Goal: Task Accomplishment & Management: Use online tool/utility

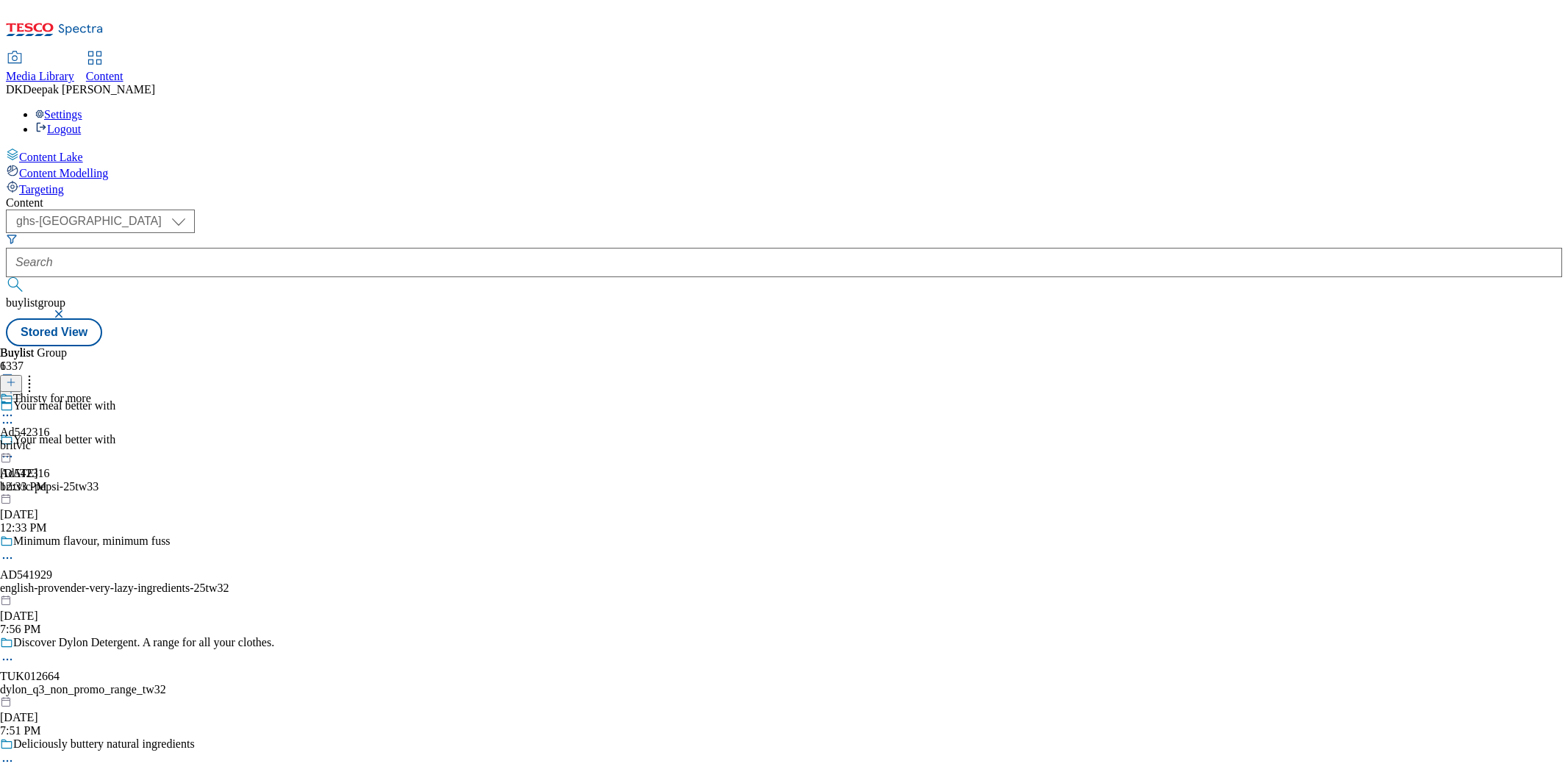
select select "ghs-[GEOGRAPHIC_DATA]"
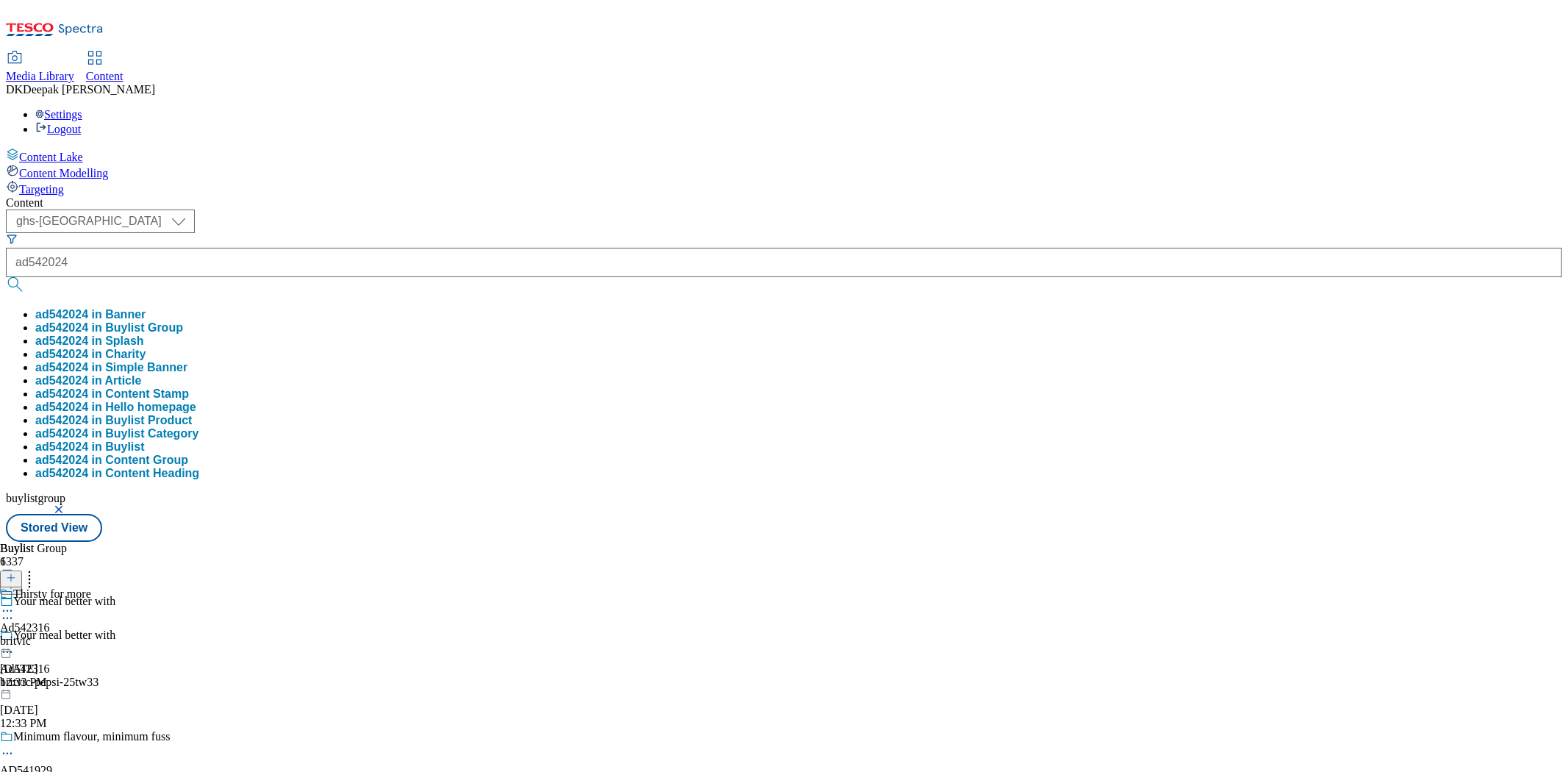
type input "ad542024"
click at [6, 277] on button "submit" at bounding box center [16, 284] width 20 height 15
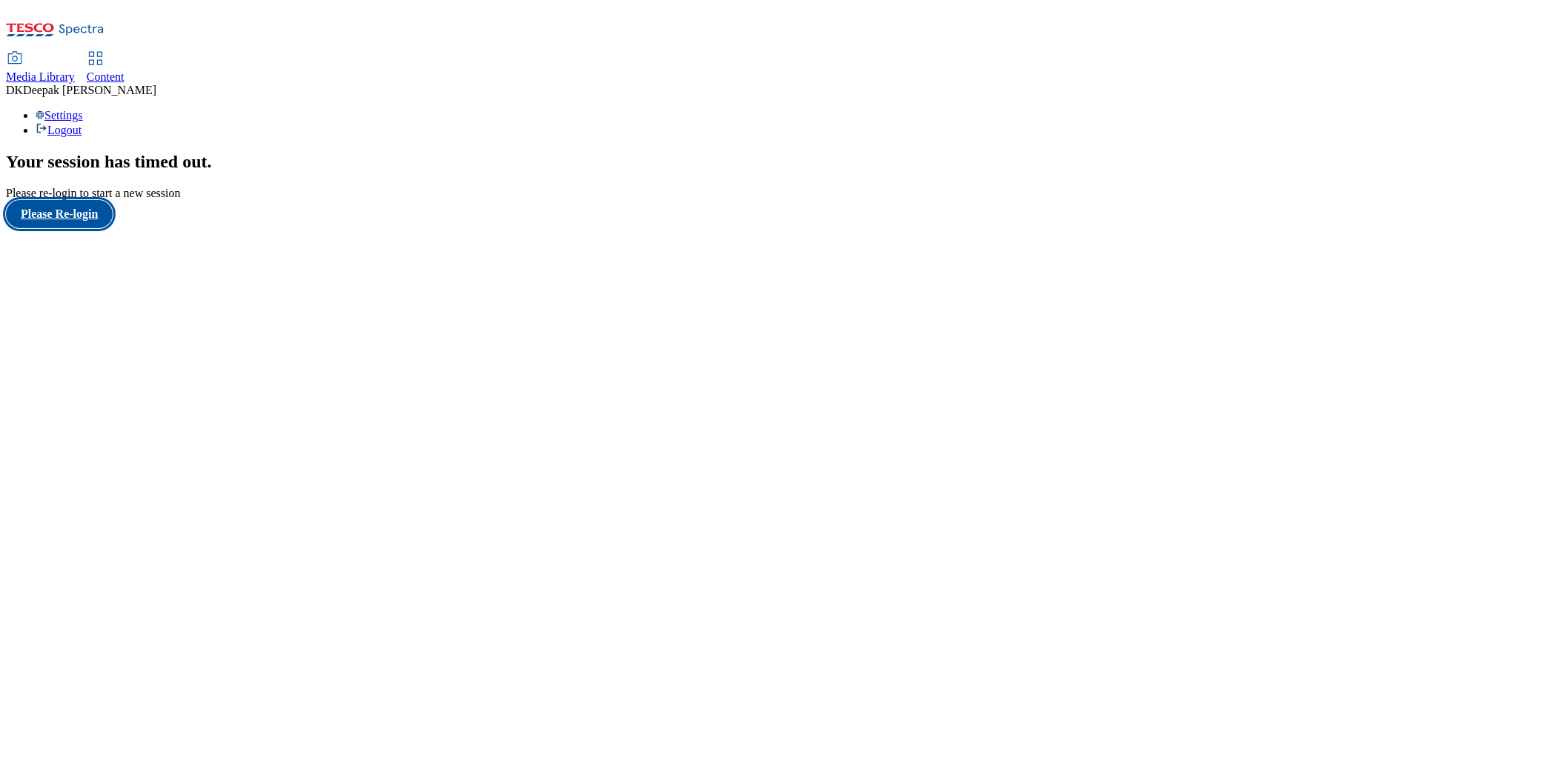
click at [104, 228] on button "Please Re-login" at bounding box center [59, 214] width 106 height 28
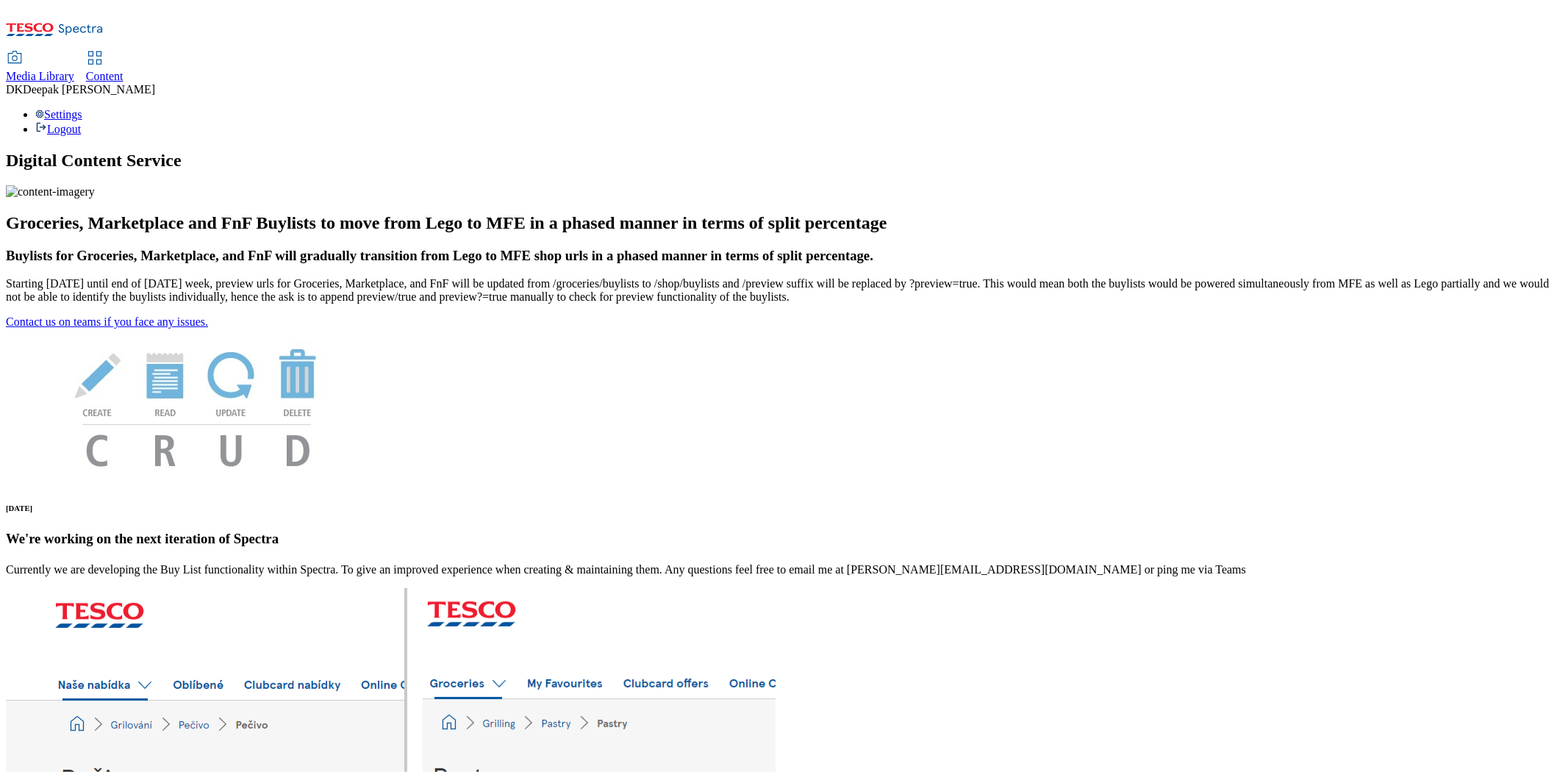
click at [103, 49] on icon at bounding box center [95, 57] width 18 height 18
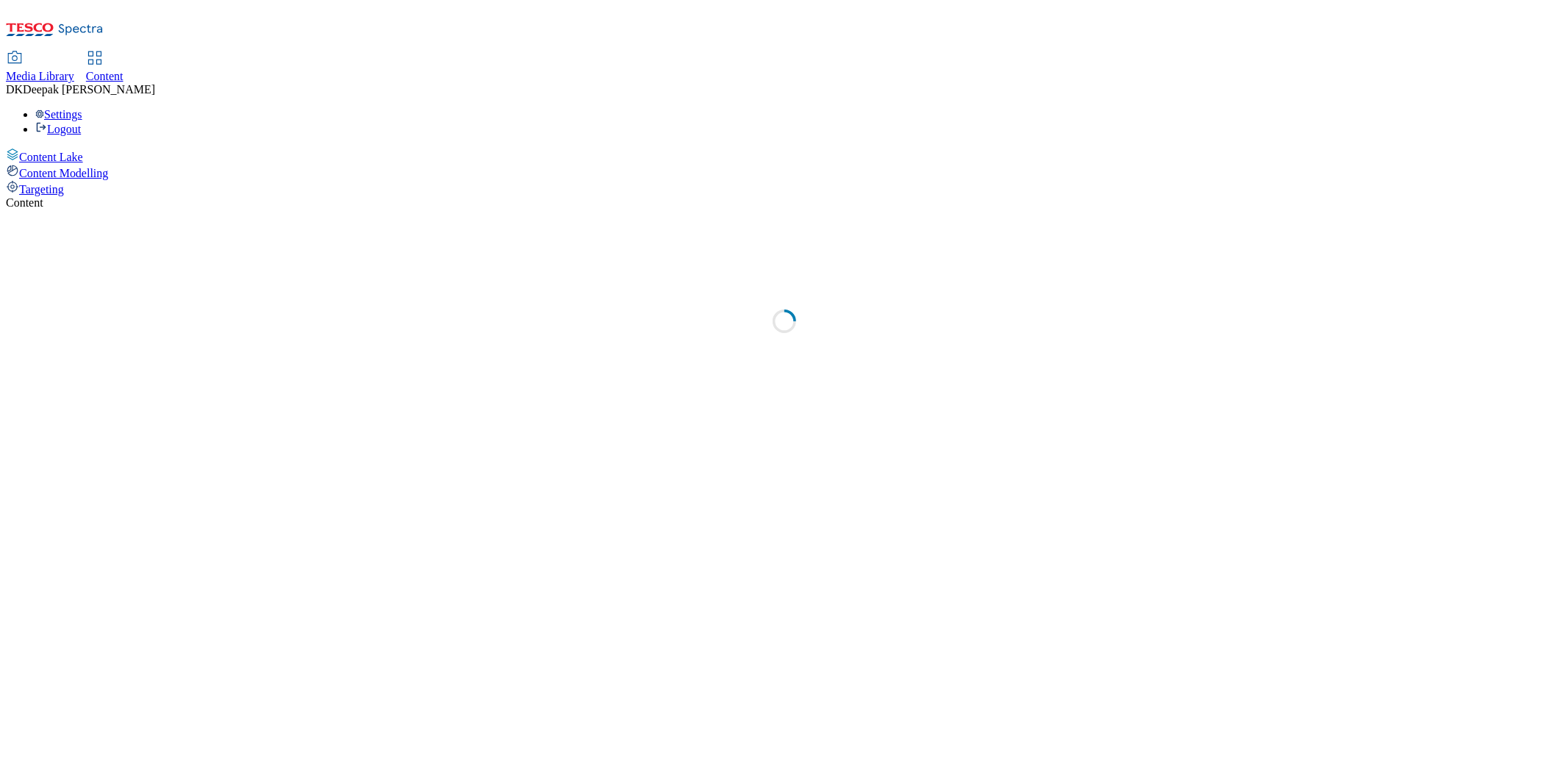
select select "ghs-[GEOGRAPHIC_DATA]"
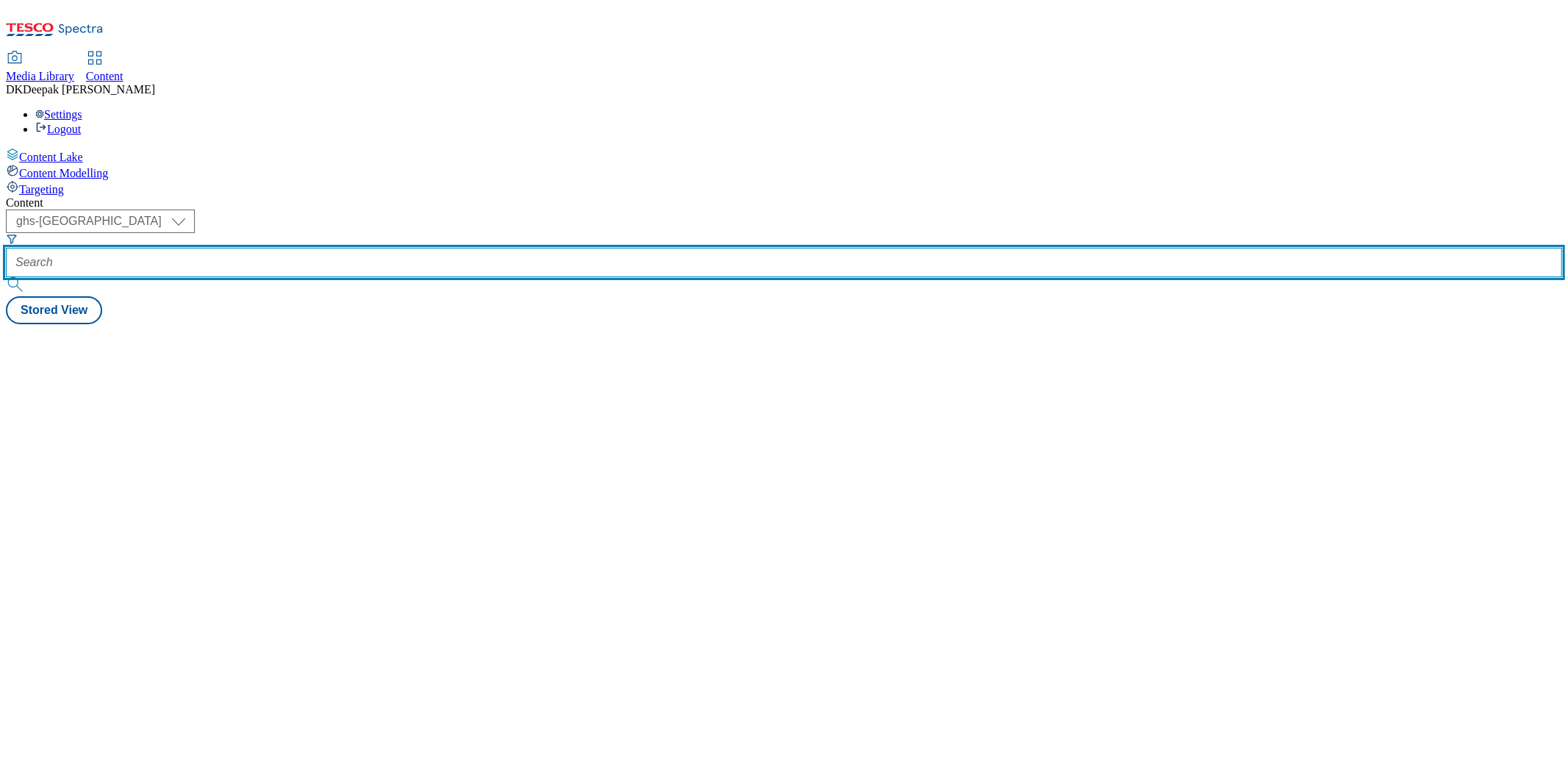
click at [322, 248] on input "text" at bounding box center [784, 263] width 1556 height 30
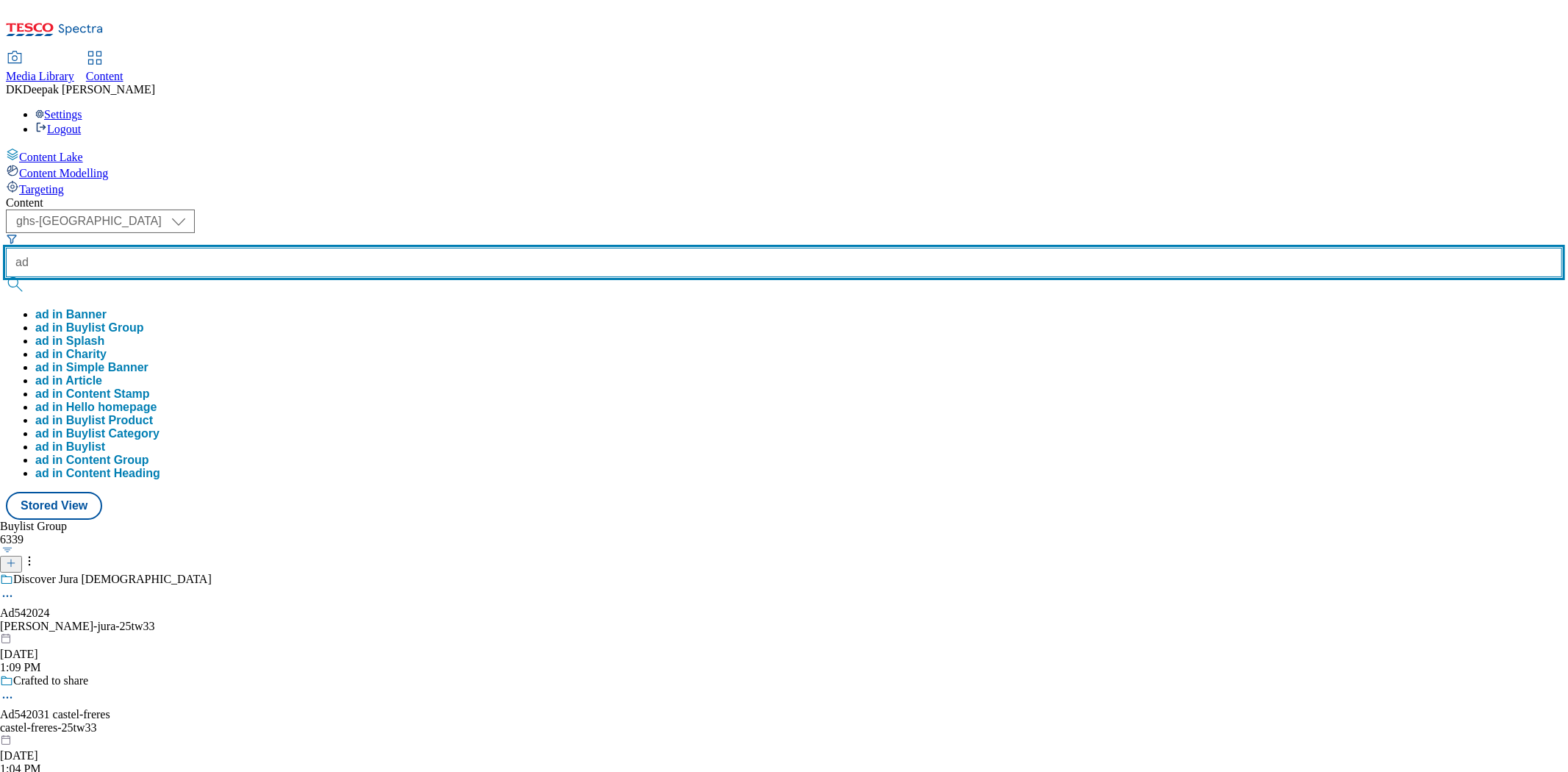
paste input "542024"
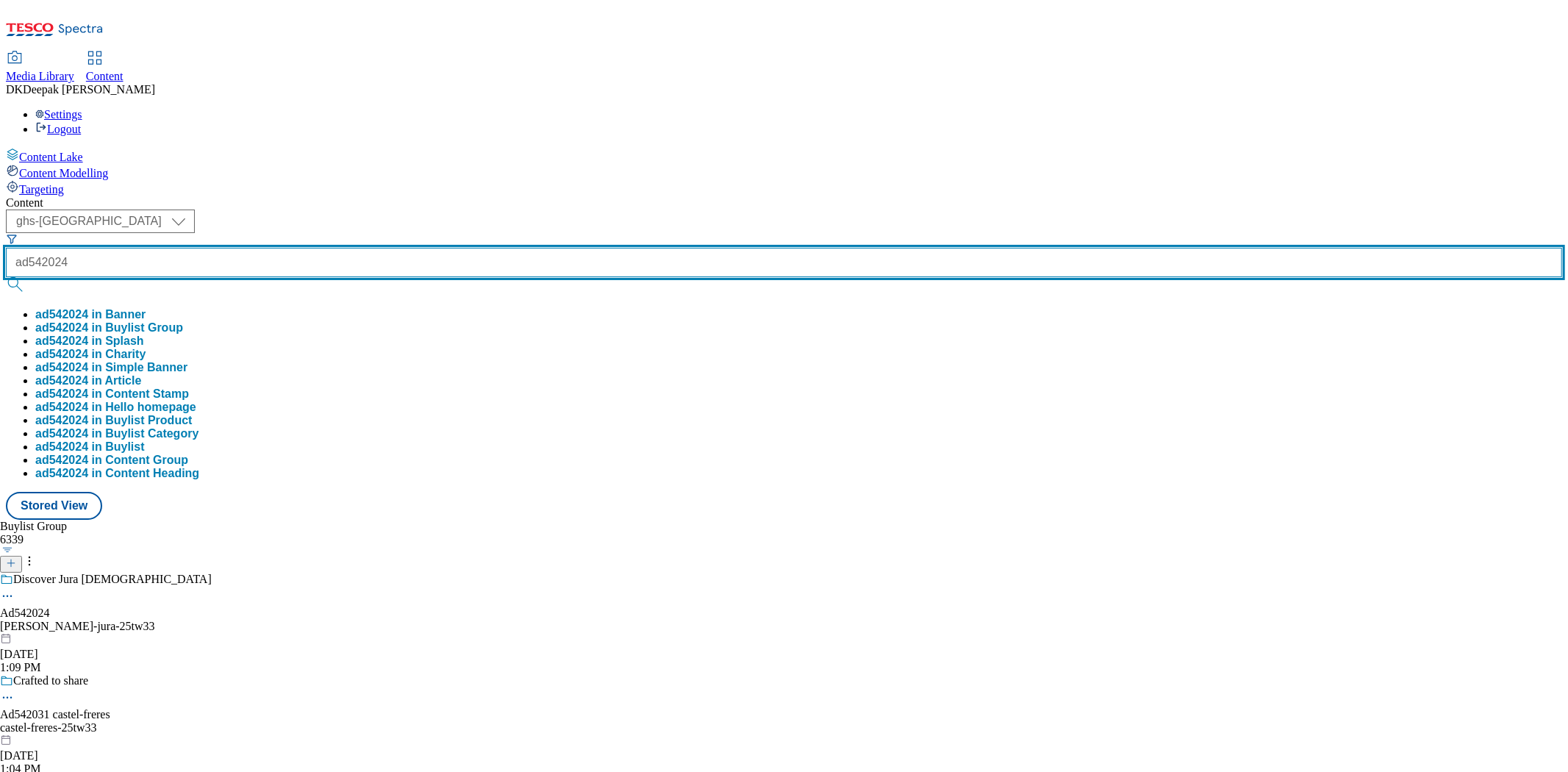
type input "ad542024"
click at [6, 277] on button "submit" at bounding box center [16, 284] width 20 height 15
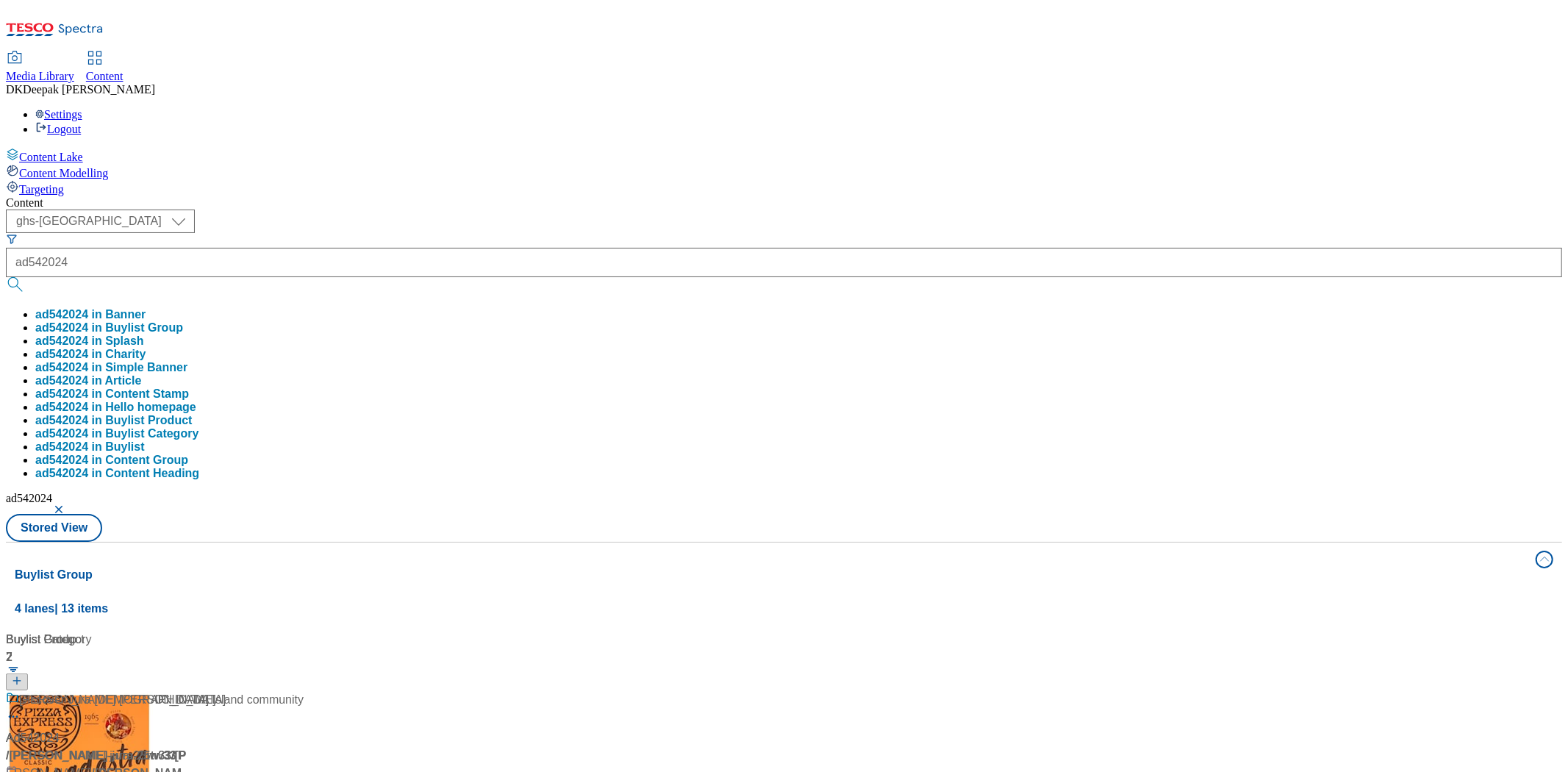
click at [276, 747] on div "/ whyte-mackay-jura-25tw33 / whyte-mackay" at bounding box center [155, 764] width 297 height 35
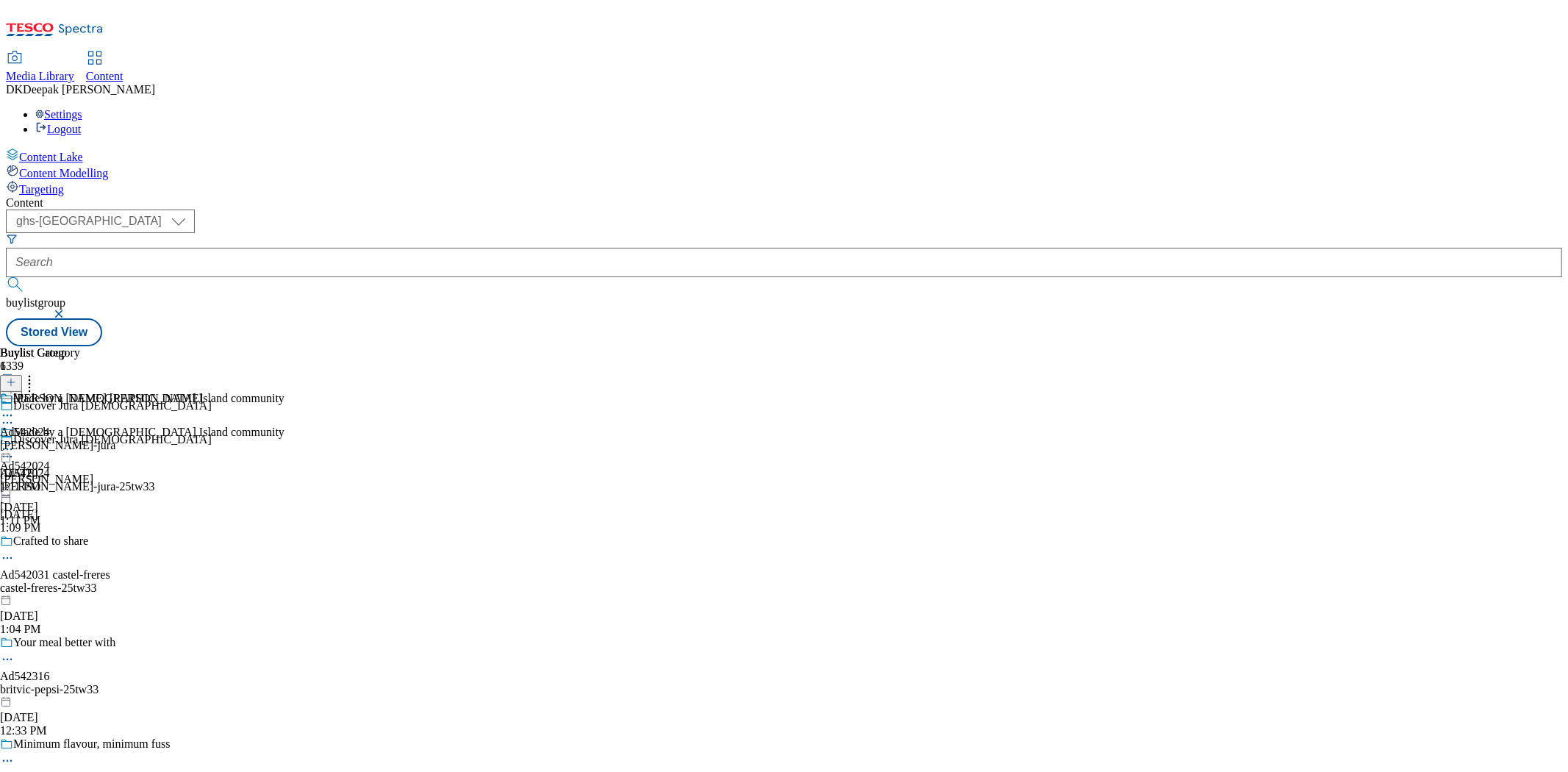
click at [15, 449] on icon at bounding box center [7, 456] width 15 height 15
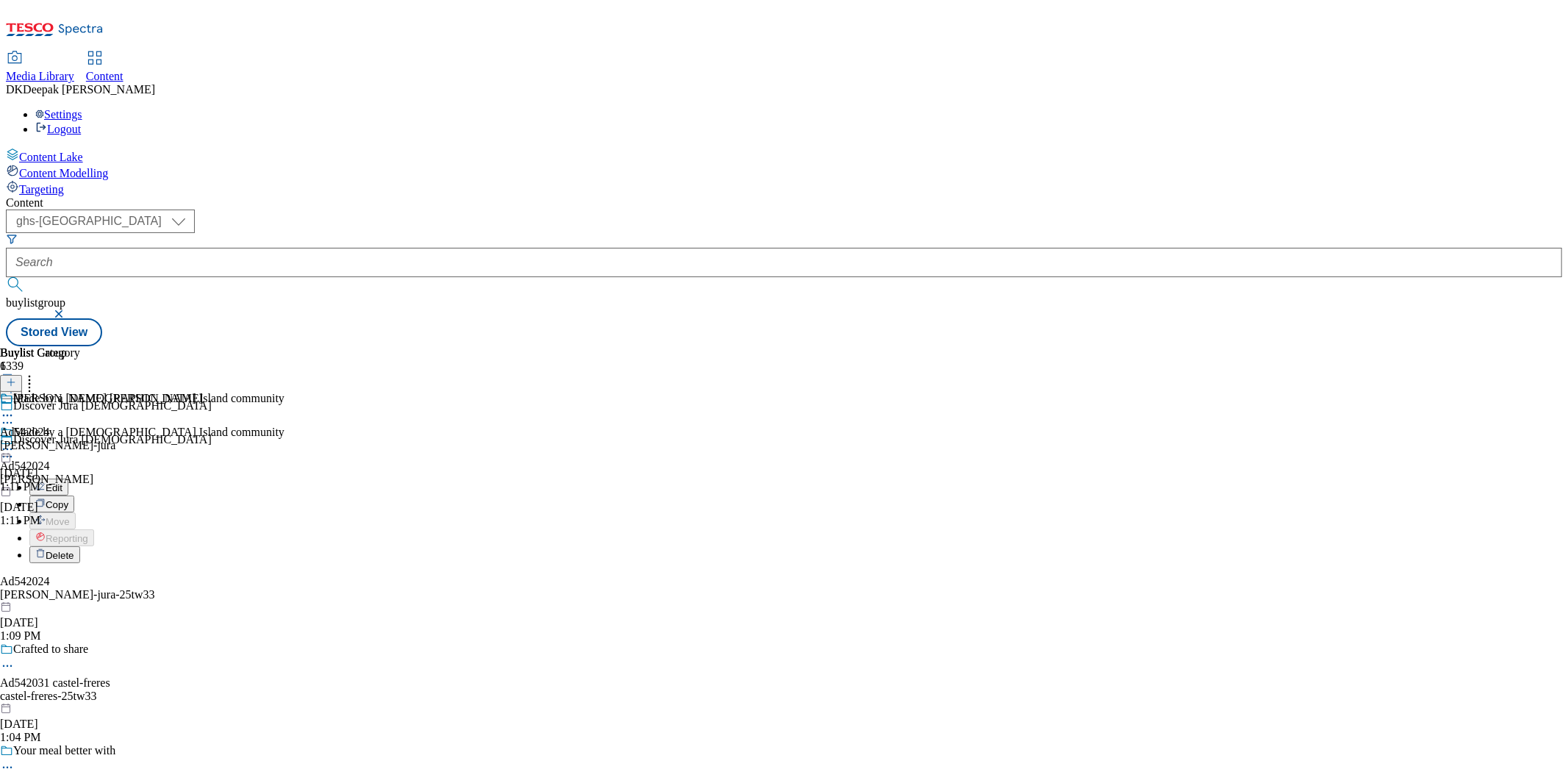
click at [68, 478] on button "Edit" at bounding box center [49, 487] width 39 height 17
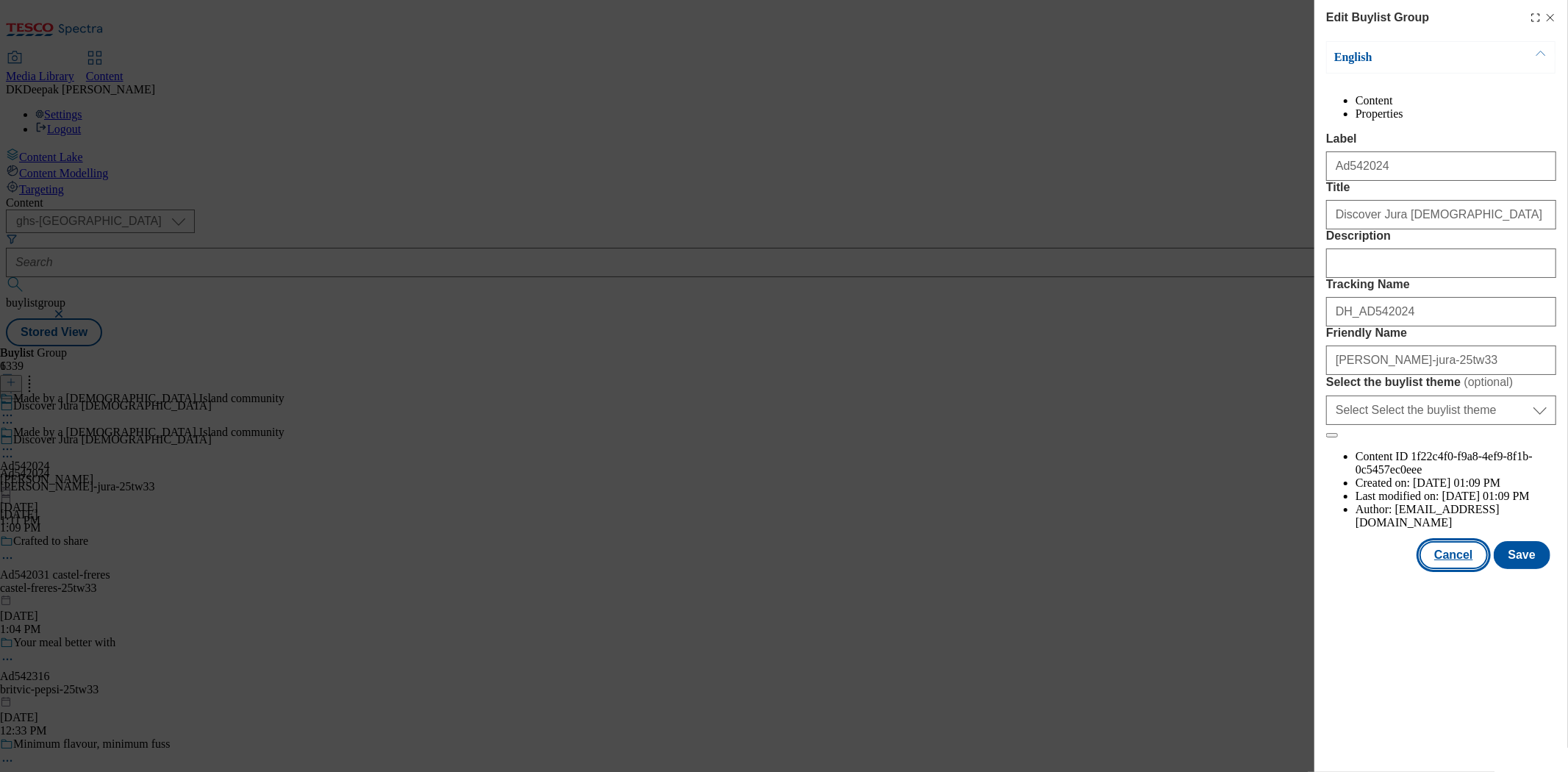
drag, startPoint x: 1467, startPoint y: 621, endPoint x: 1404, endPoint y: 567, distance: 83.0
click at [1467, 569] on button "Cancel" at bounding box center [1452, 555] width 68 height 28
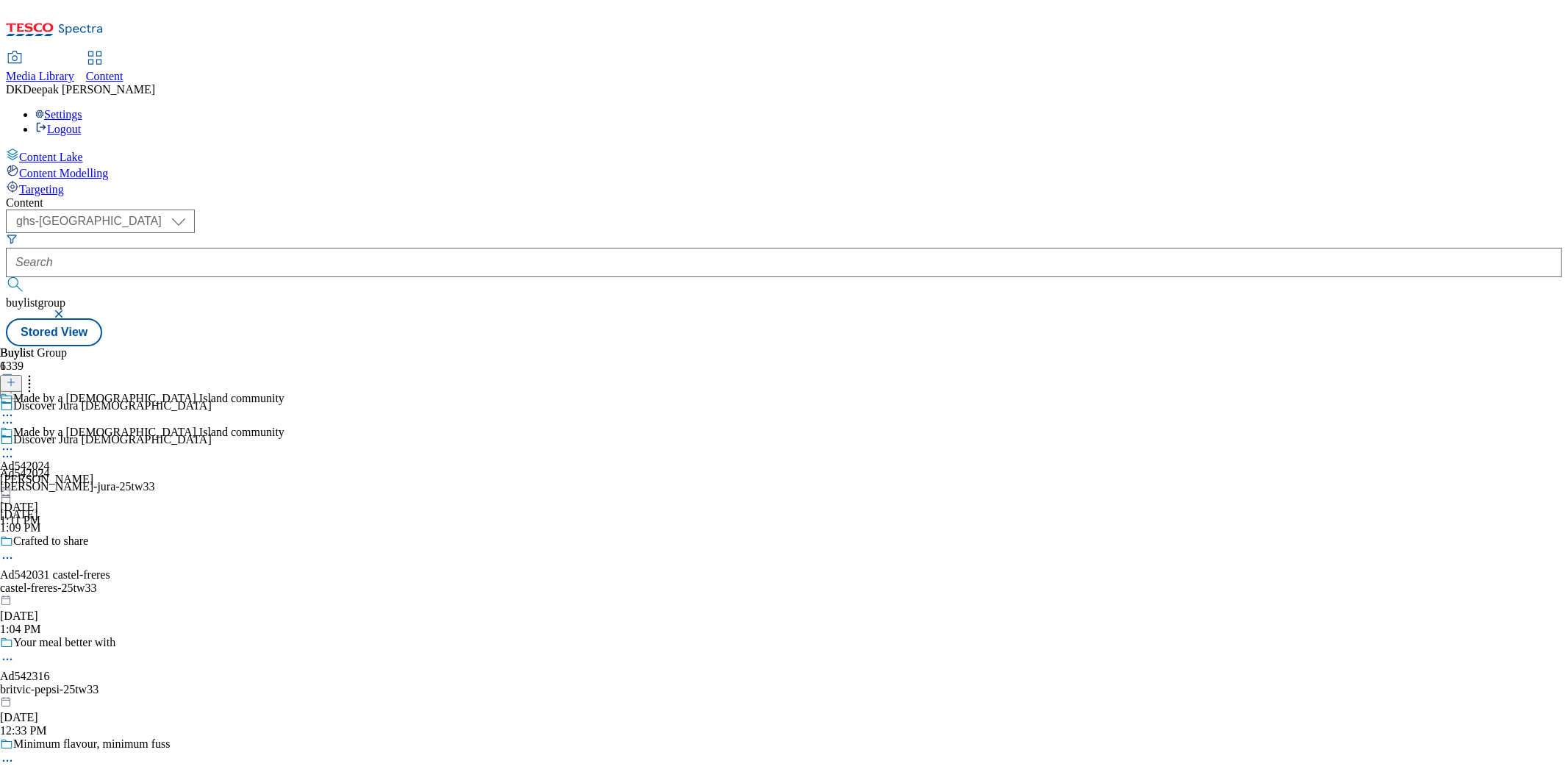
click at [284, 473] on div "whyte-mackay" at bounding box center [142, 479] width 284 height 13
click at [15, 442] on icon at bounding box center [7, 449] width 15 height 15
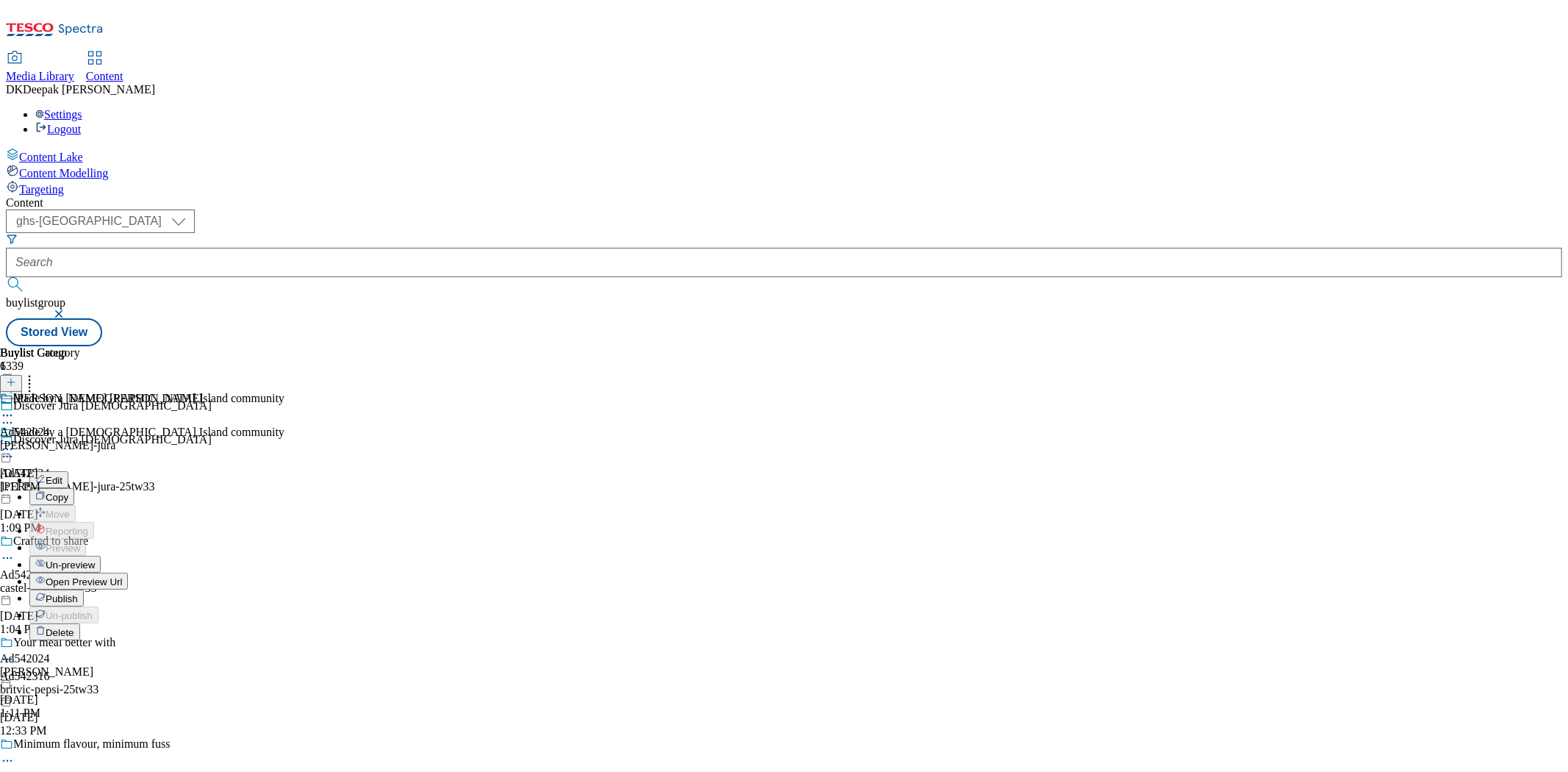
click at [68, 471] on button "Edit" at bounding box center [49, 480] width 39 height 17
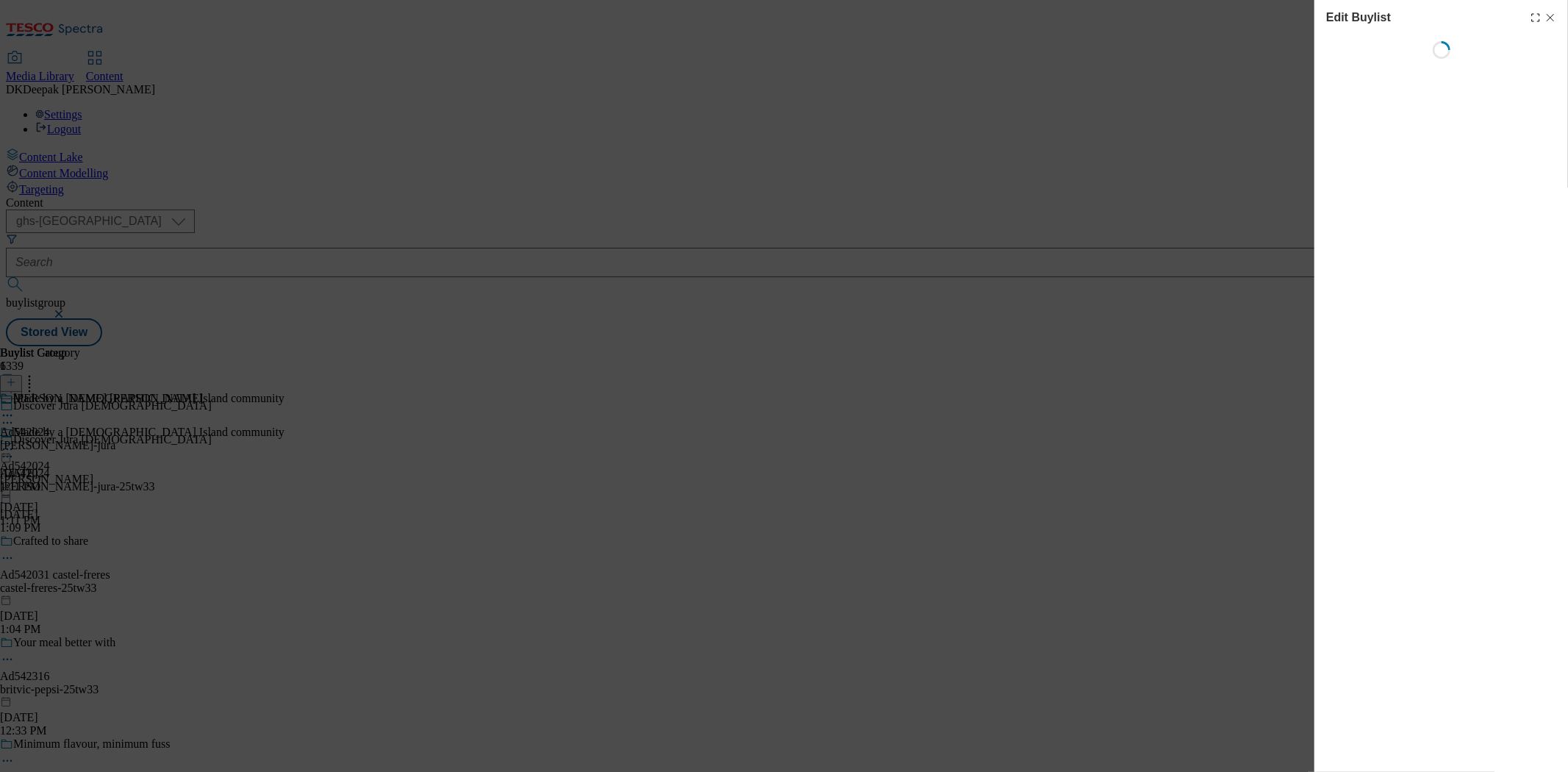
select select "tactical"
select select "supplier funded short term 1-3 weeks"
select select "dunnhumby"
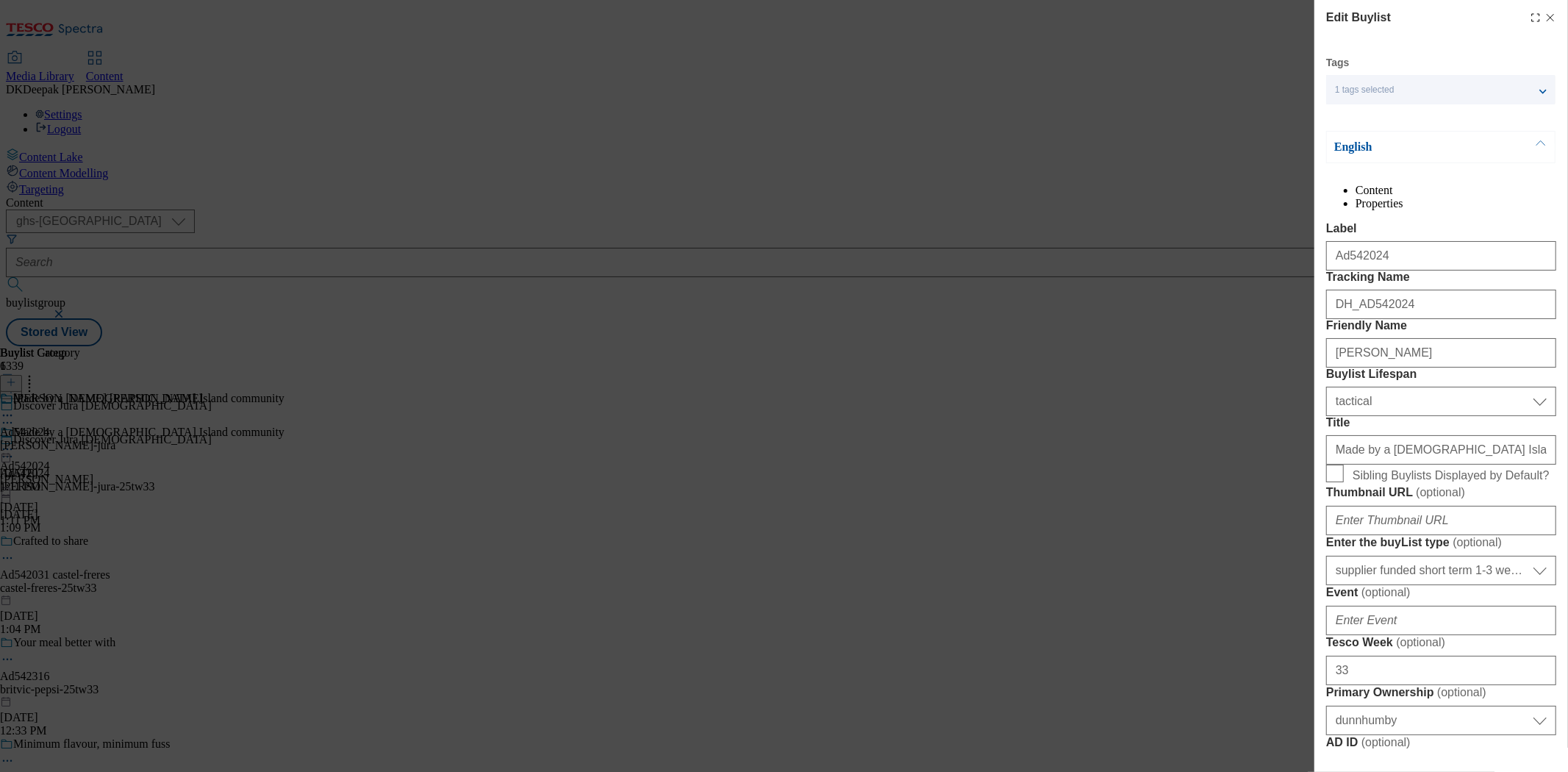
select select "Banner"
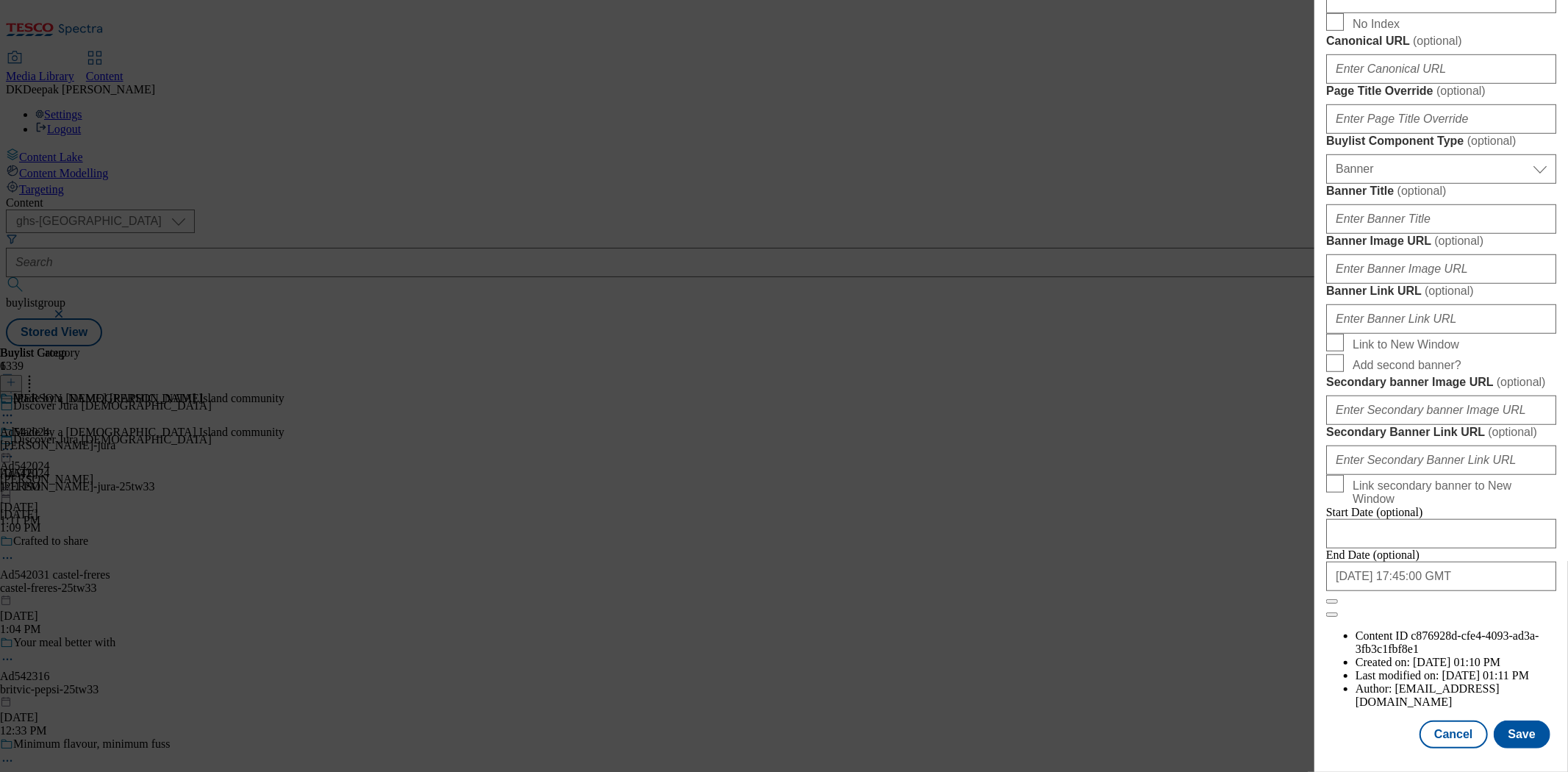
scroll to position [1376, 0]
click at [1455, 720] on button "Cancel" at bounding box center [1452, 734] width 68 height 28
select select "tactical"
select select "supplier funded short term 1-3 weeks"
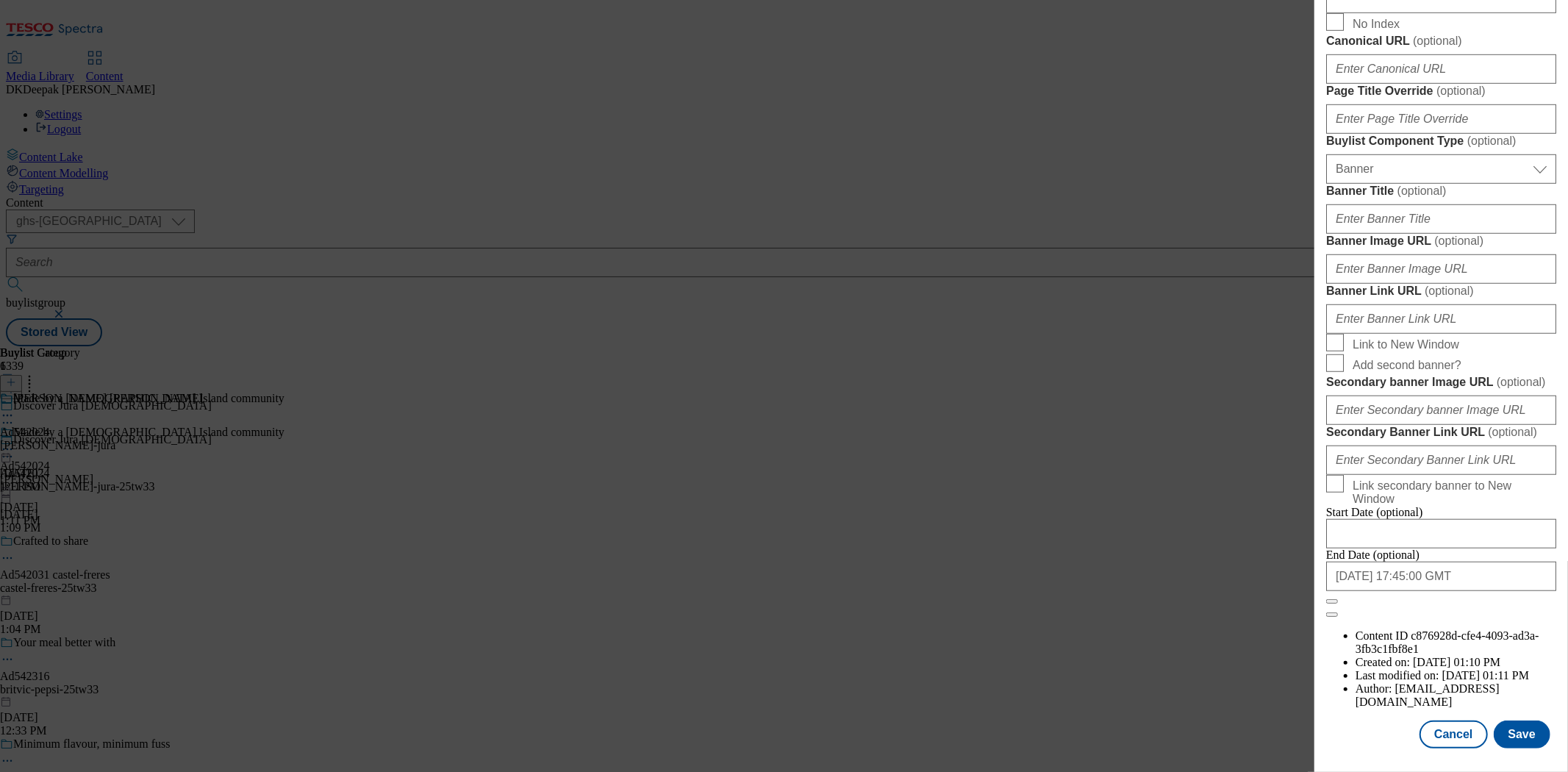
select select "dunnhumby"
select select "Banner"
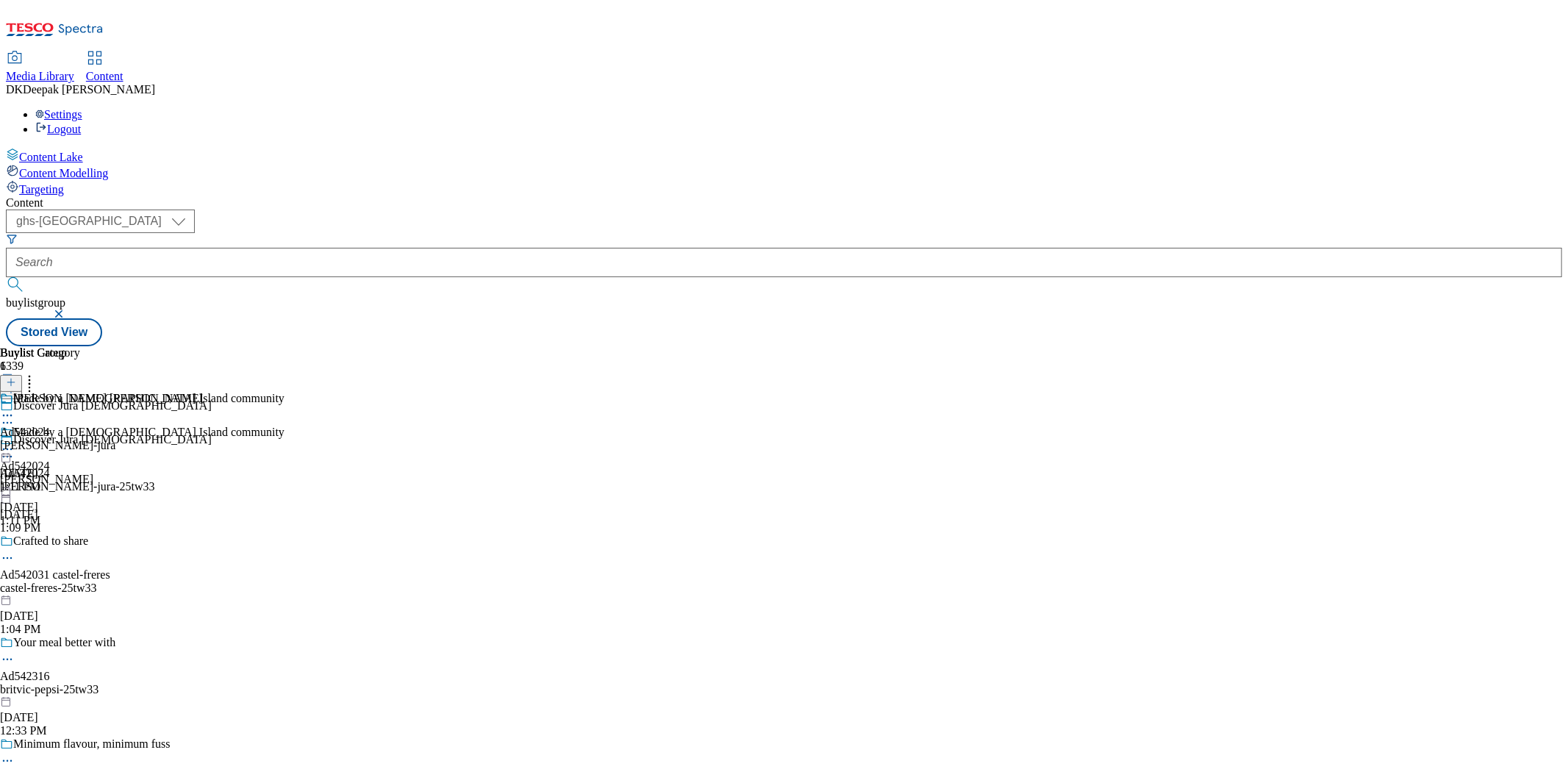
click at [203, 439] on div "whyte-mackay-jura" at bounding box center [101, 445] width 203 height 13
click at [203, 426] on div "Whyte Mackay Ad542024 whyte-mackay-jura Sep 24, 2025 1:11 PM" at bounding box center [101, 476] width 203 height 102
click at [203, 426] on div "Whyte Mackay" at bounding box center [101, 443] width 203 height 34
click at [15, 442] on icon at bounding box center [7, 449] width 15 height 15
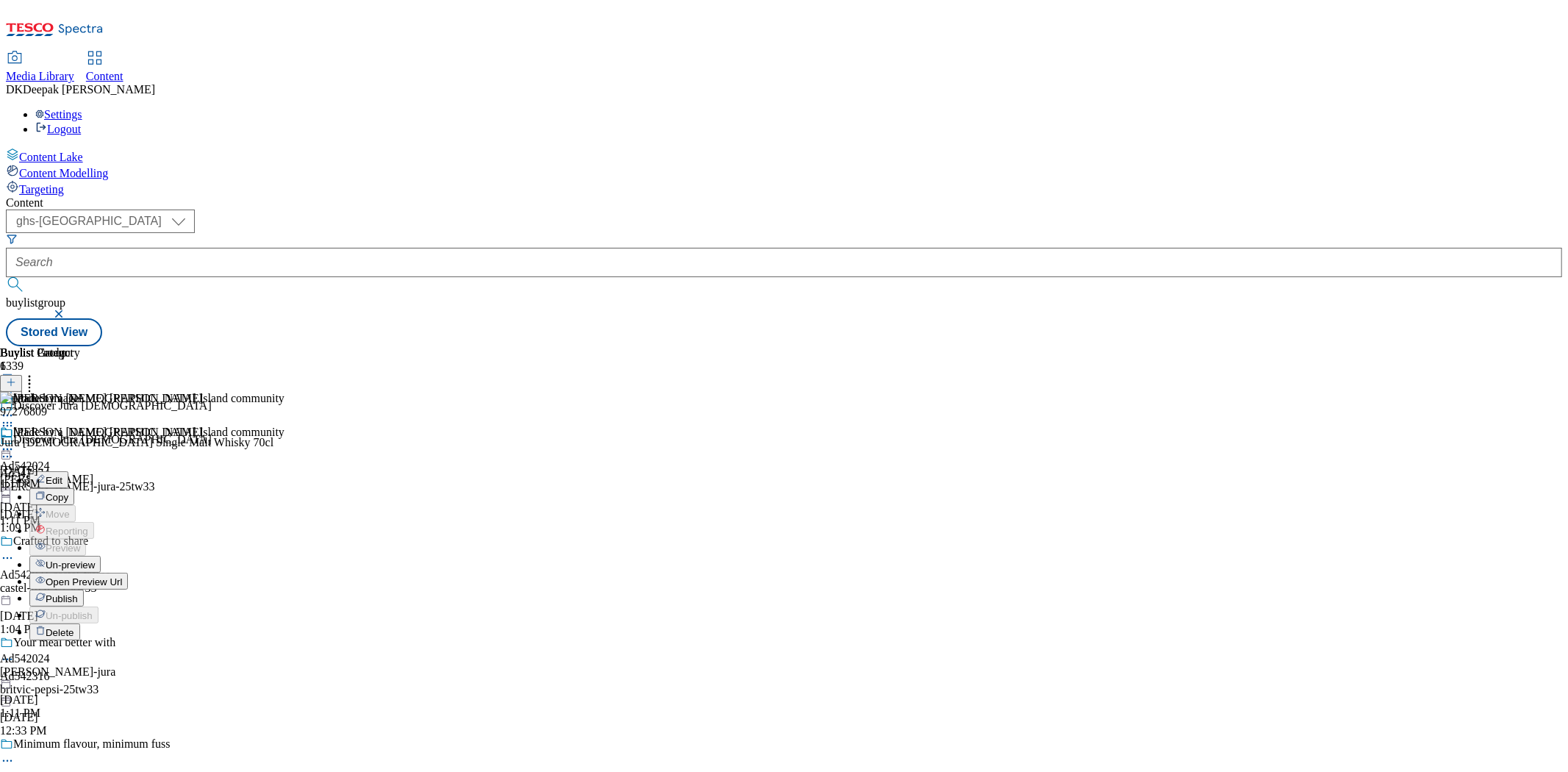
click at [68, 471] on button "Edit" at bounding box center [49, 480] width 39 height 17
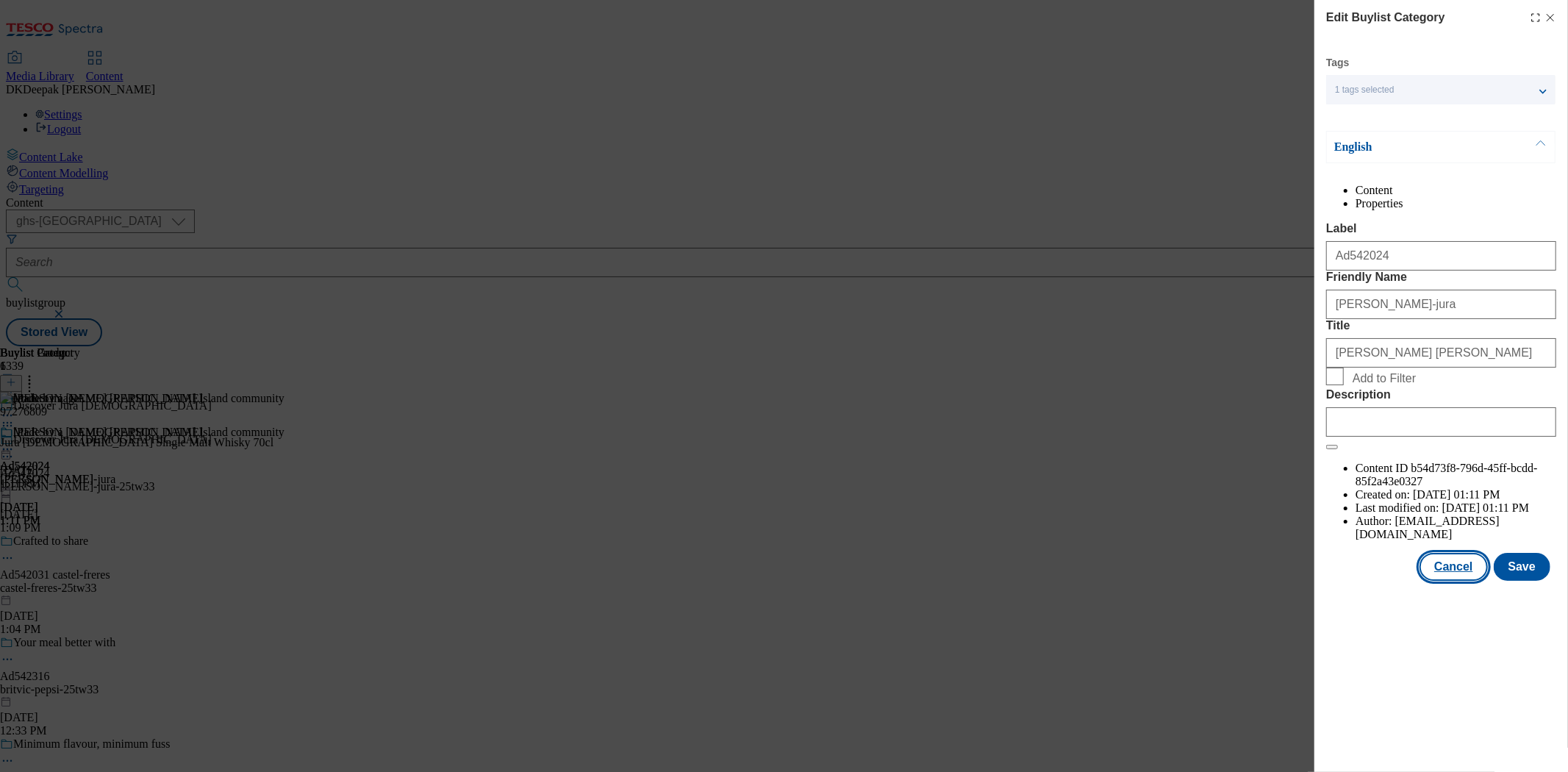
click at [1452, 581] on button "Cancel" at bounding box center [1452, 567] width 68 height 28
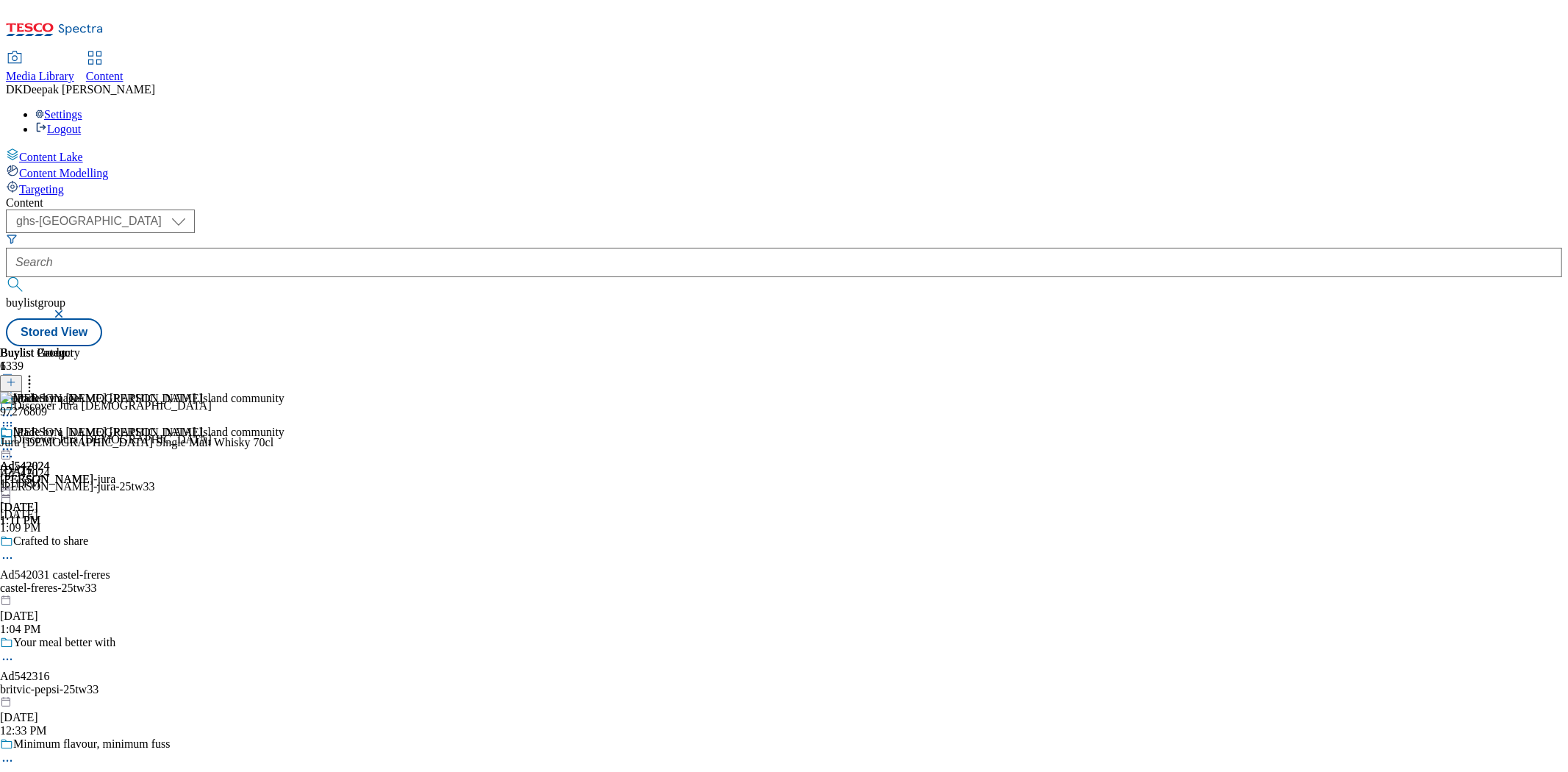
click at [15, 442] on icon at bounding box center [7, 449] width 15 height 15
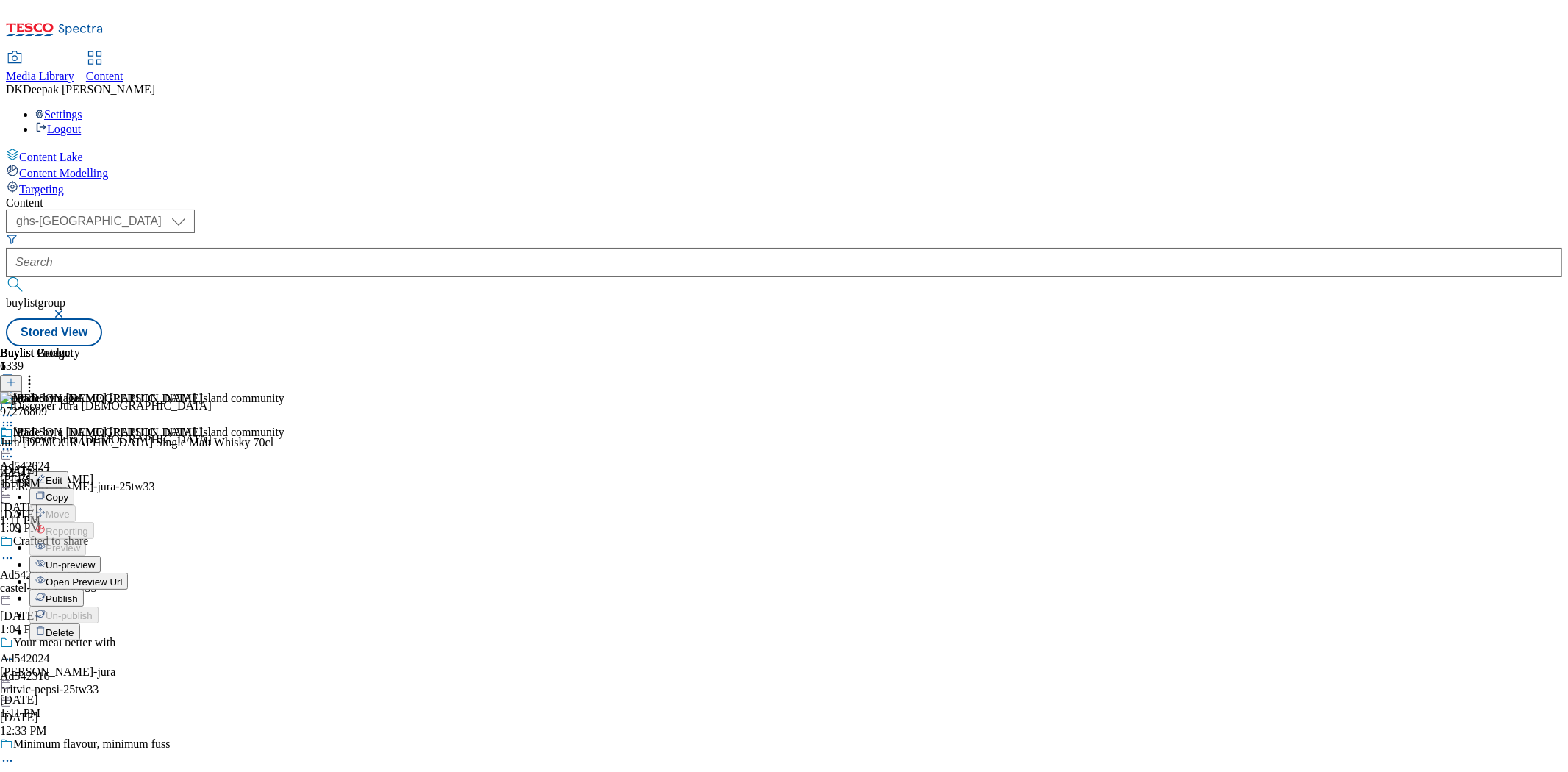
click at [128, 572] on button "Open Preview Url" at bounding box center [78, 581] width 99 height 17
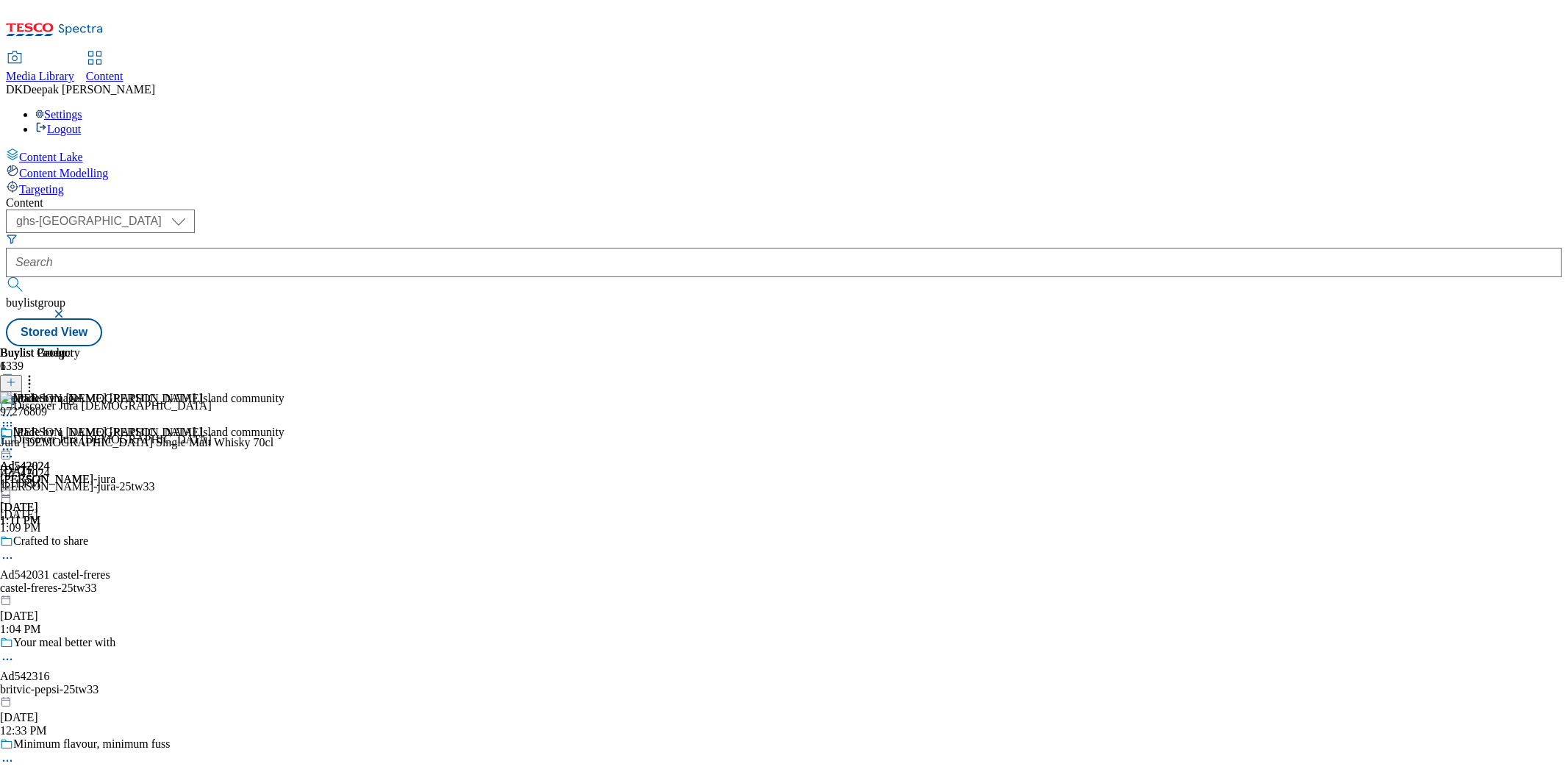
click at [5, 448] on circle at bounding box center [4, 449] width 2 height 2
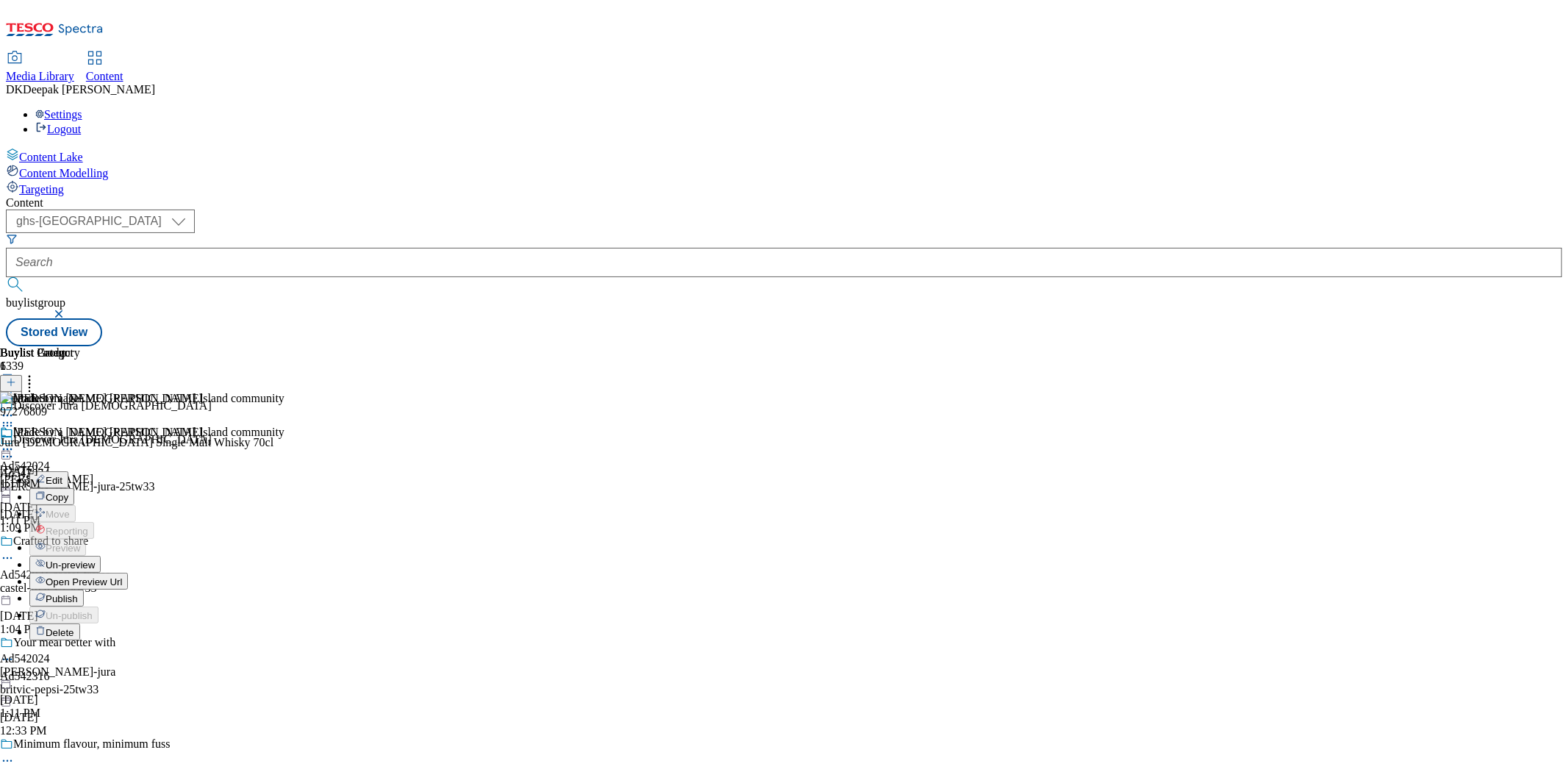
click at [203, 471] on li "Edit" at bounding box center [116, 480] width 173 height 17
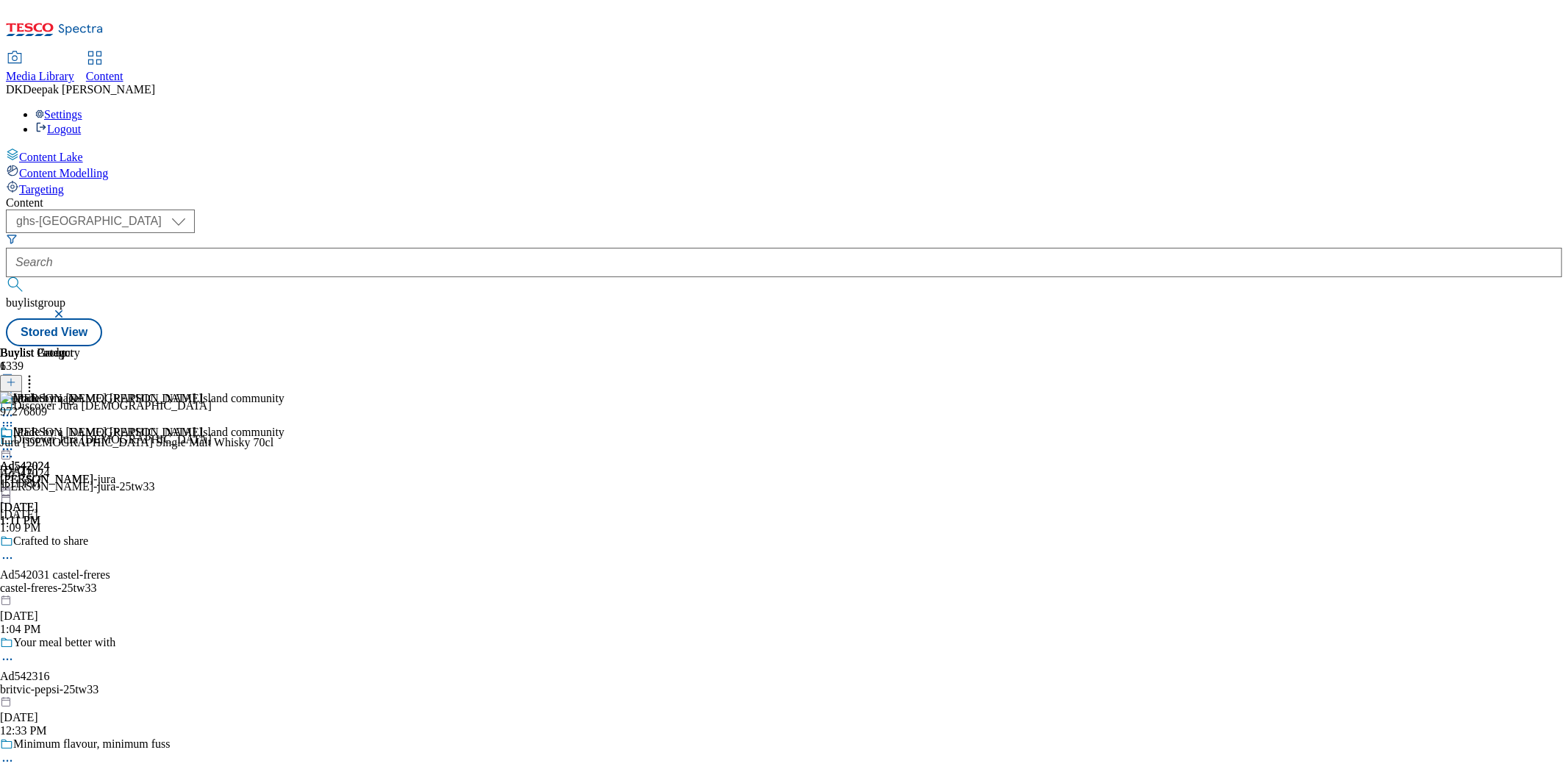
click at [15, 442] on icon at bounding box center [7, 449] width 15 height 15
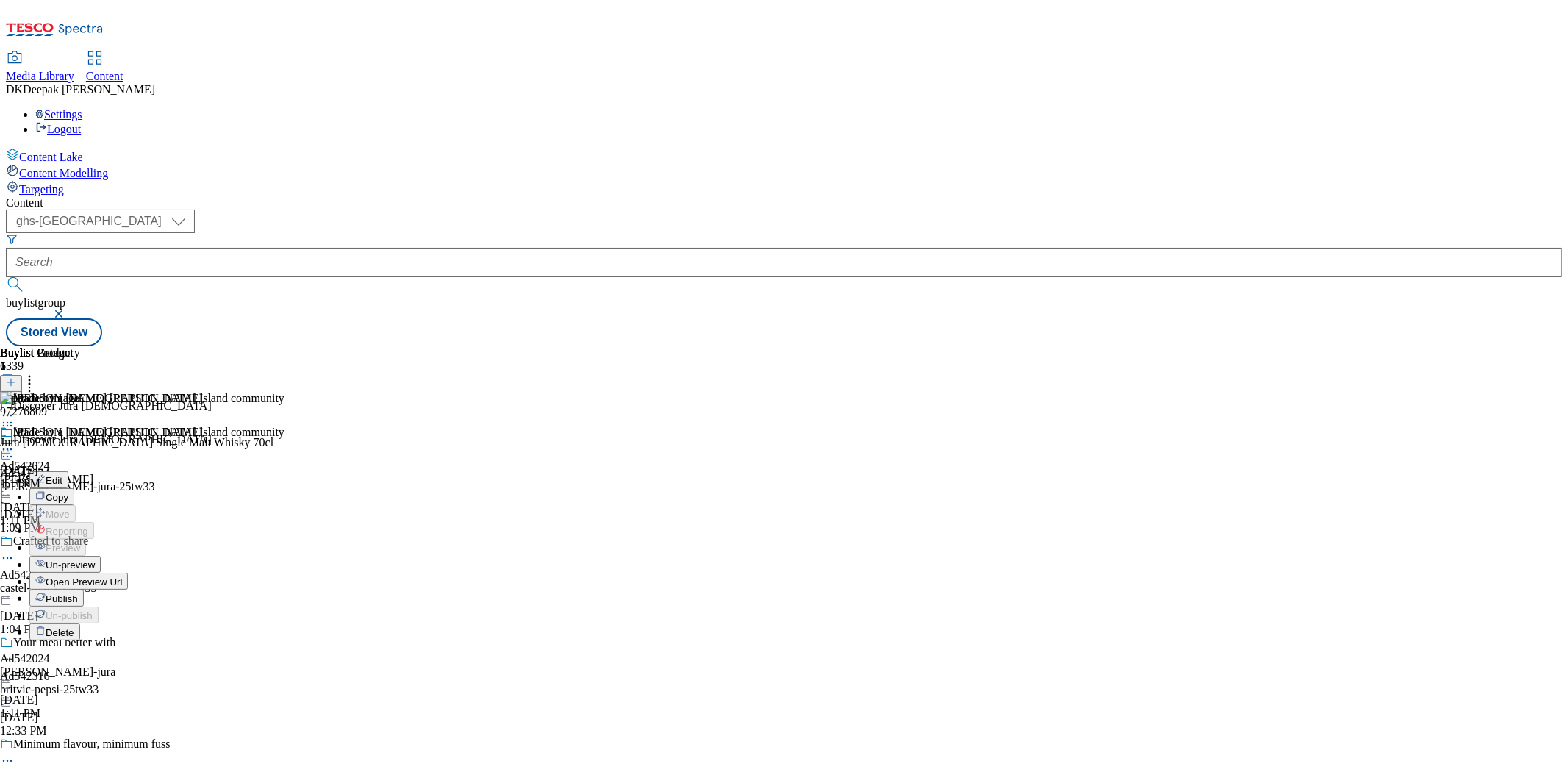
click at [68, 471] on button "Edit" at bounding box center [49, 480] width 39 height 17
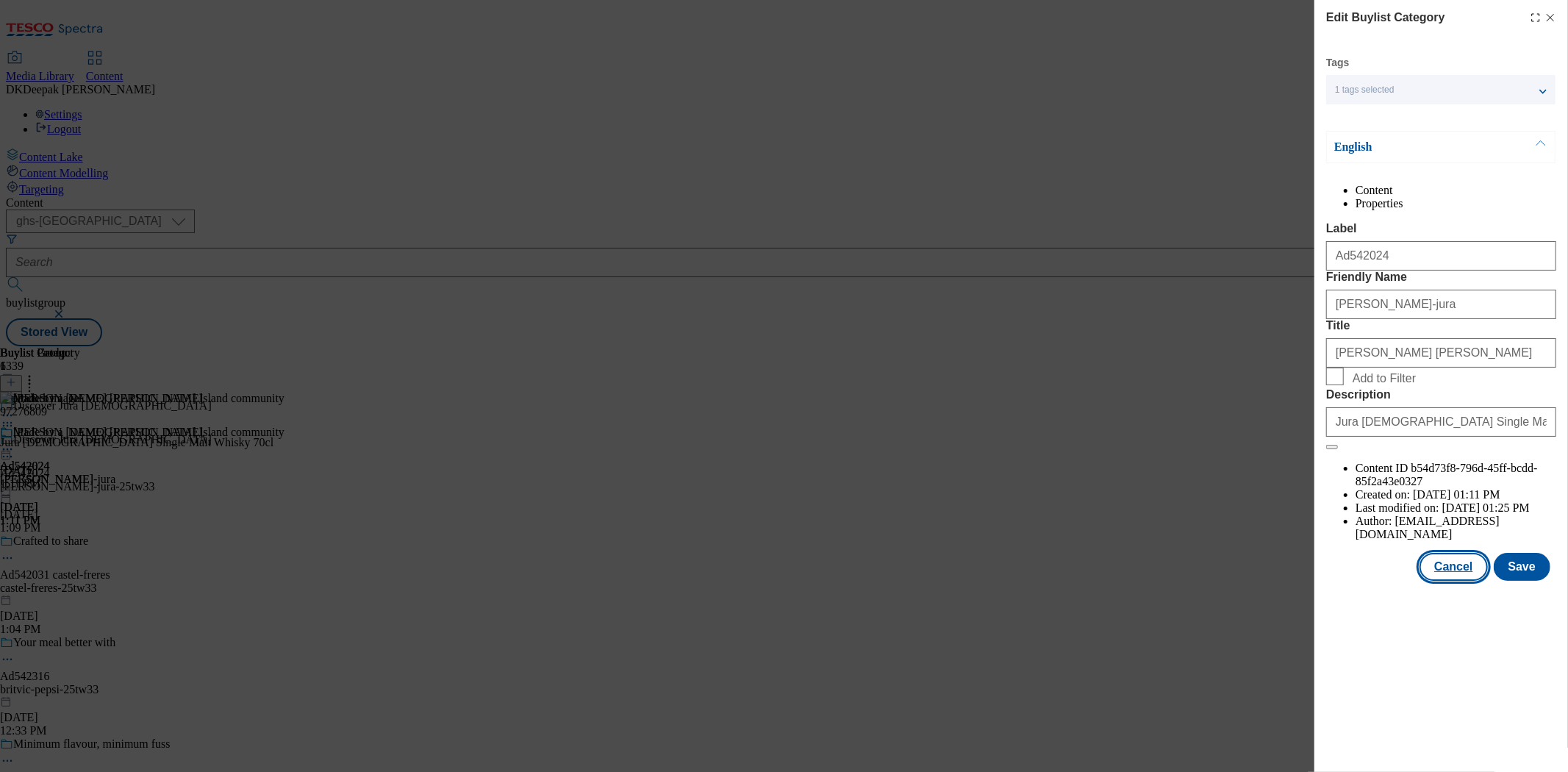
click at [1448, 581] on button "Cancel" at bounding box center [1452, 567] width 68 height 28
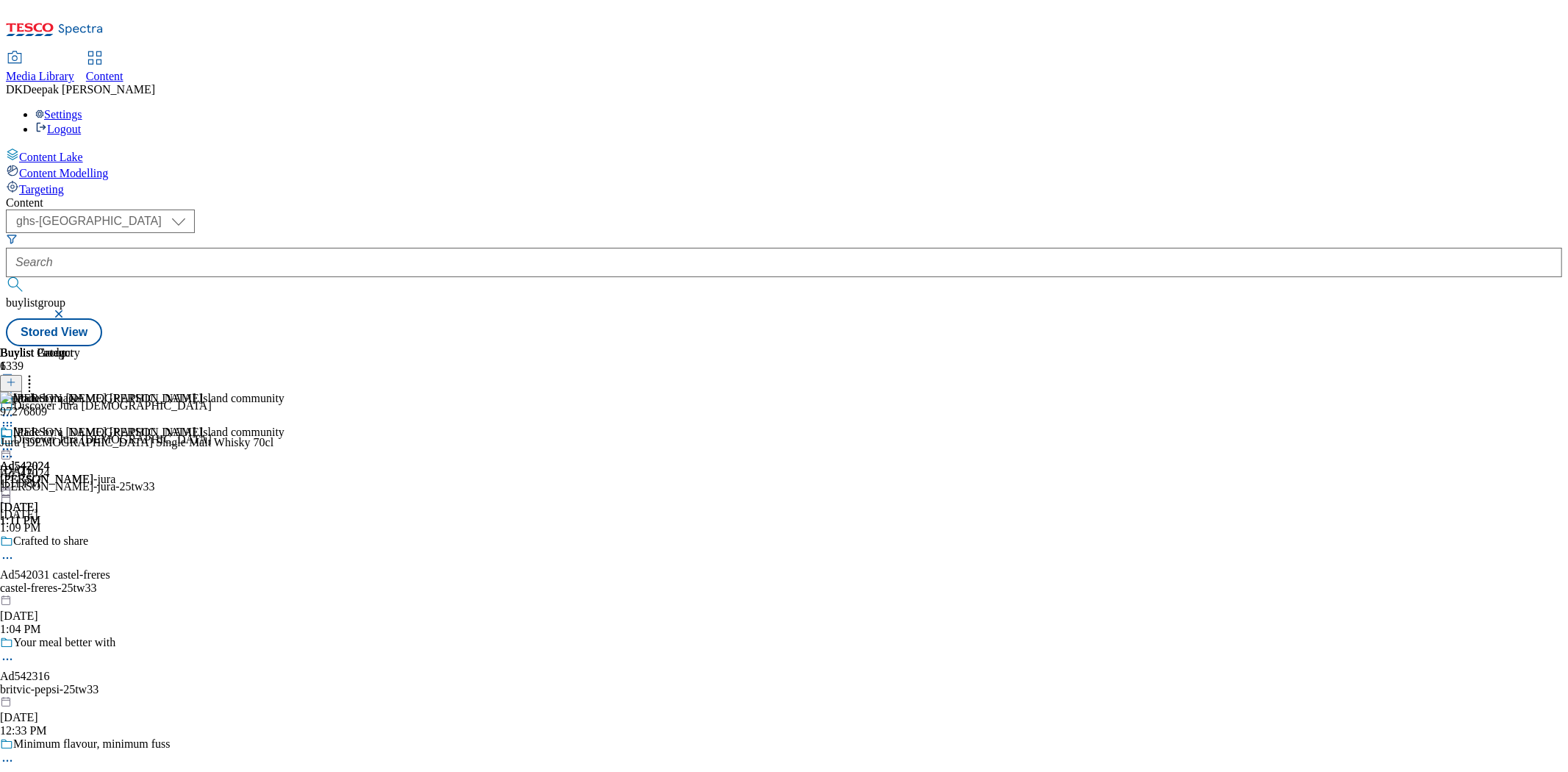
click at [15, 442] on icon at bounding box center [7, 449] width 15 height 15
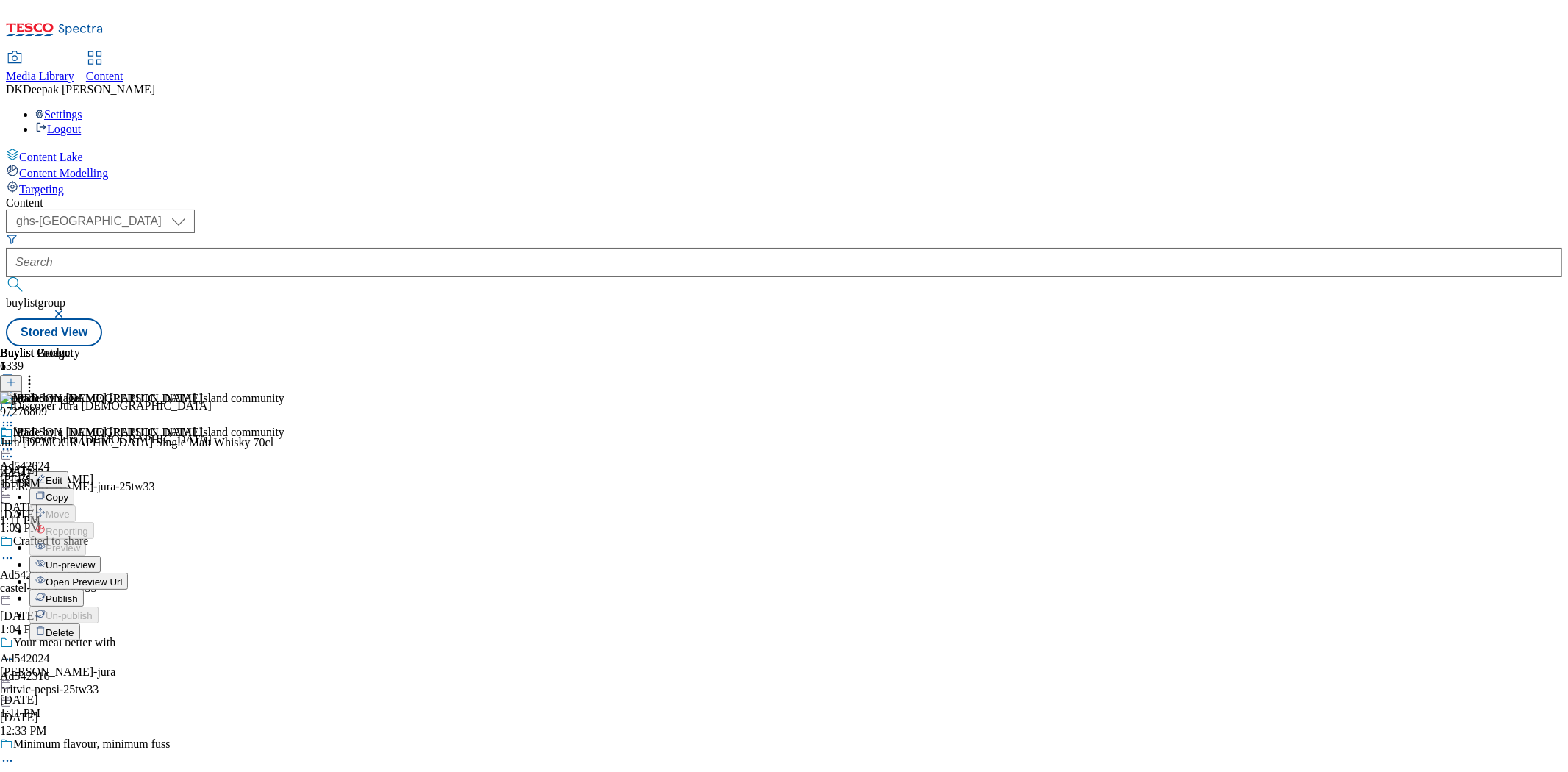
click at [78, 593] on span "Publish" at bounding box center [62, 599] width 33 height 11
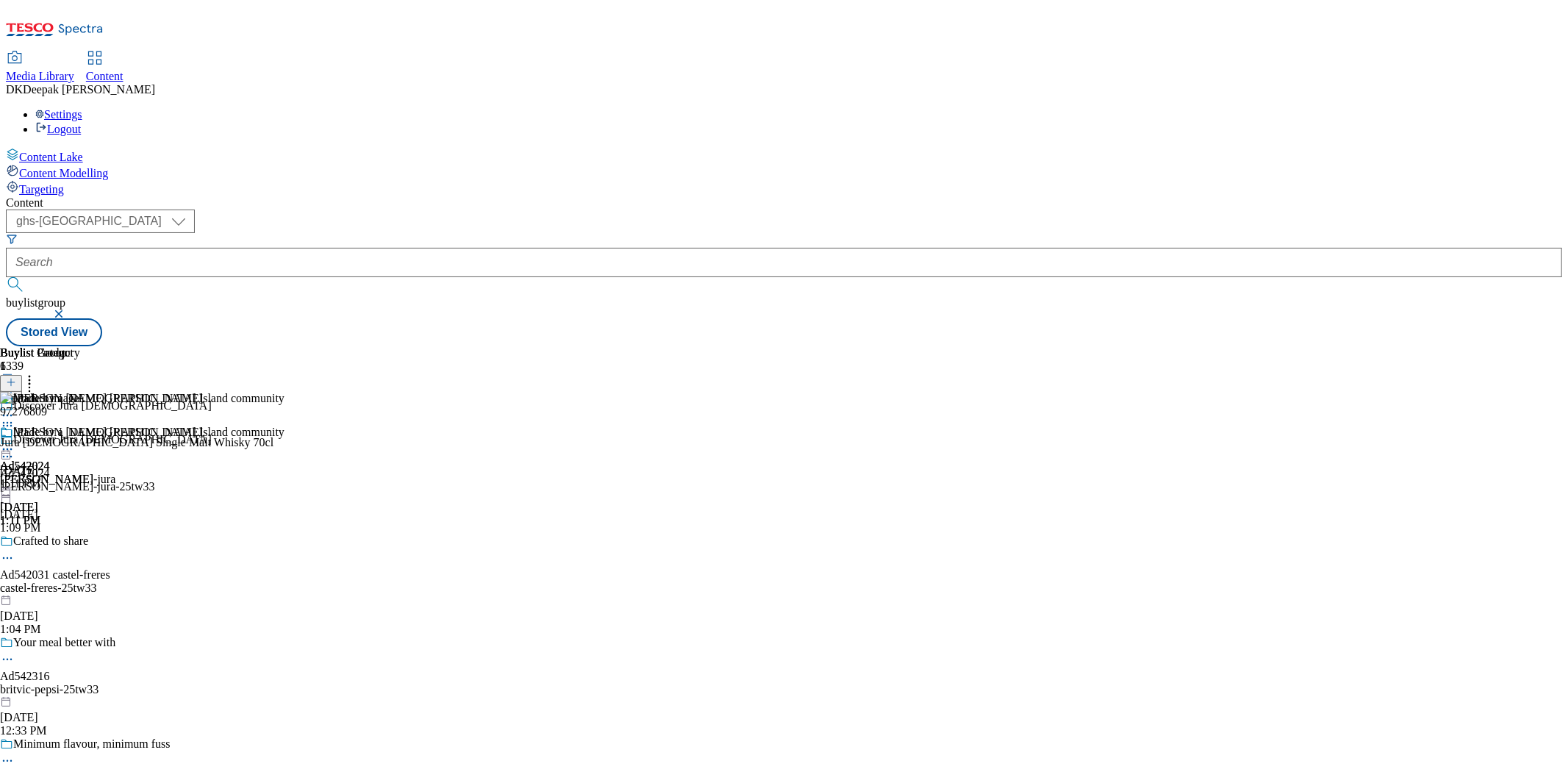
click at [5, 456] on circle at bounding box center [4, 457] width 2 height 2
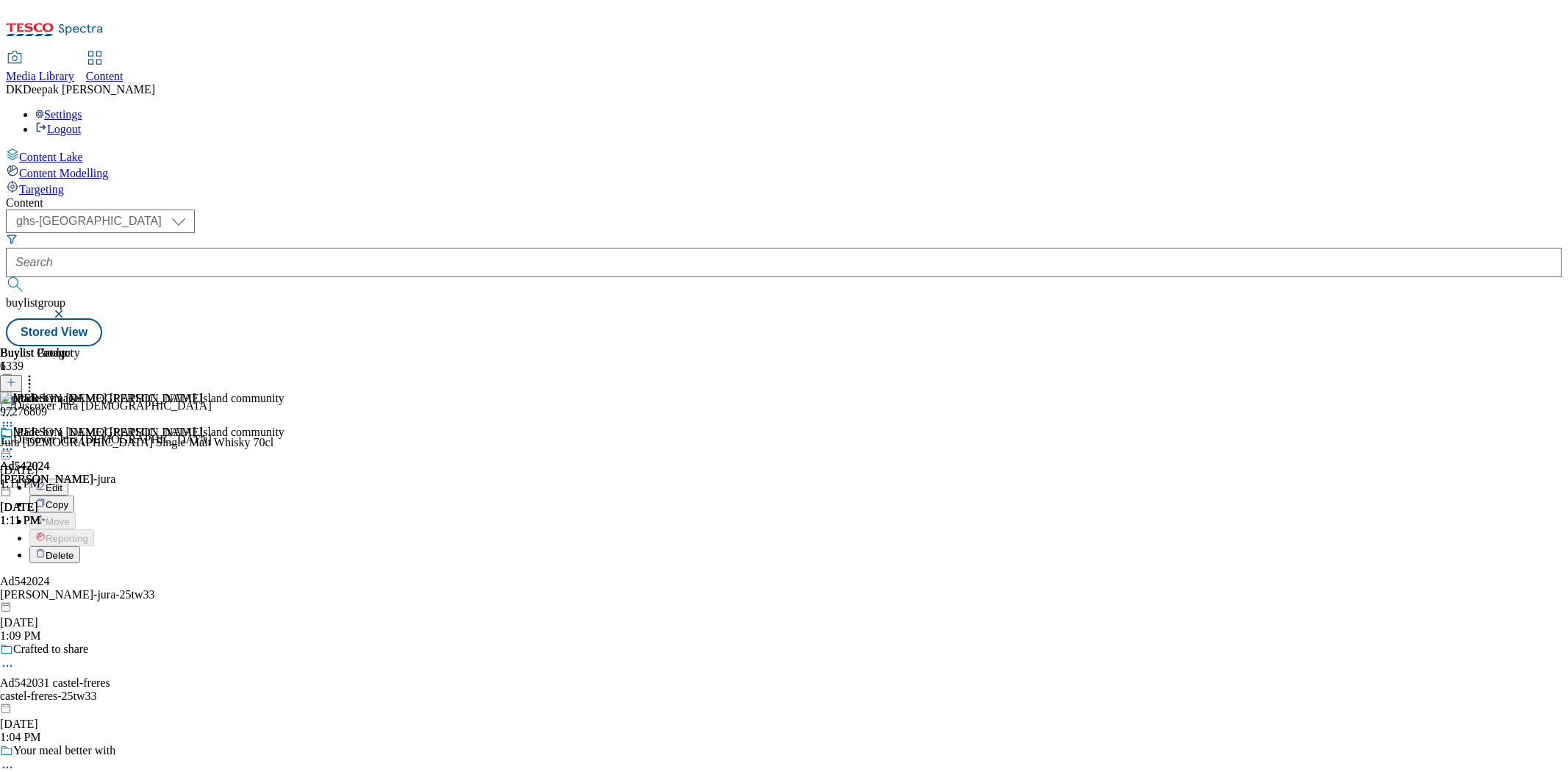
click at [15, 442] on icon at bounding box center [7, 449] width 15 height 15
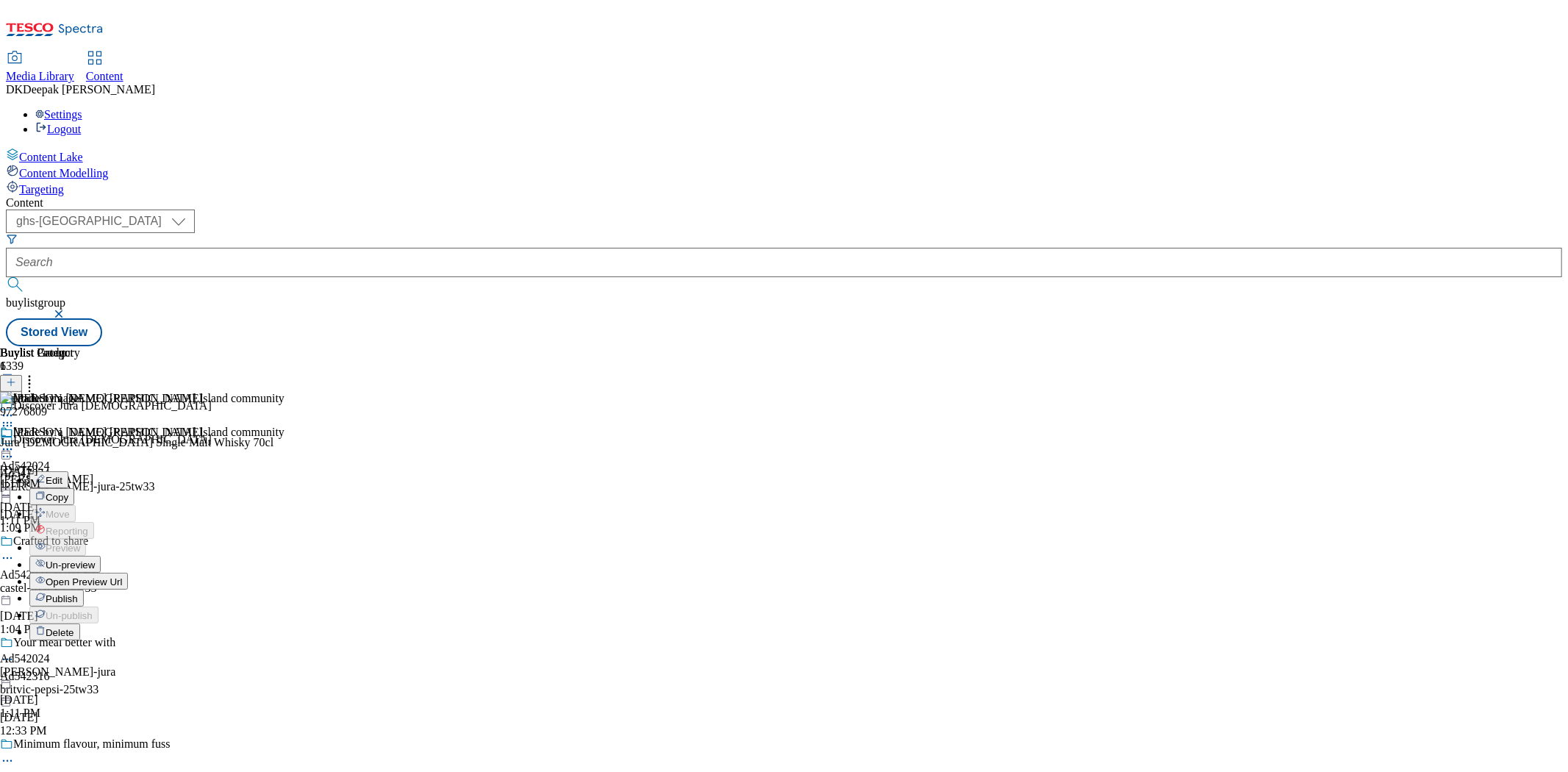
click at [122, 576] on span "Open Preview Url" at bounding box center [84, 582] width 76 height 11
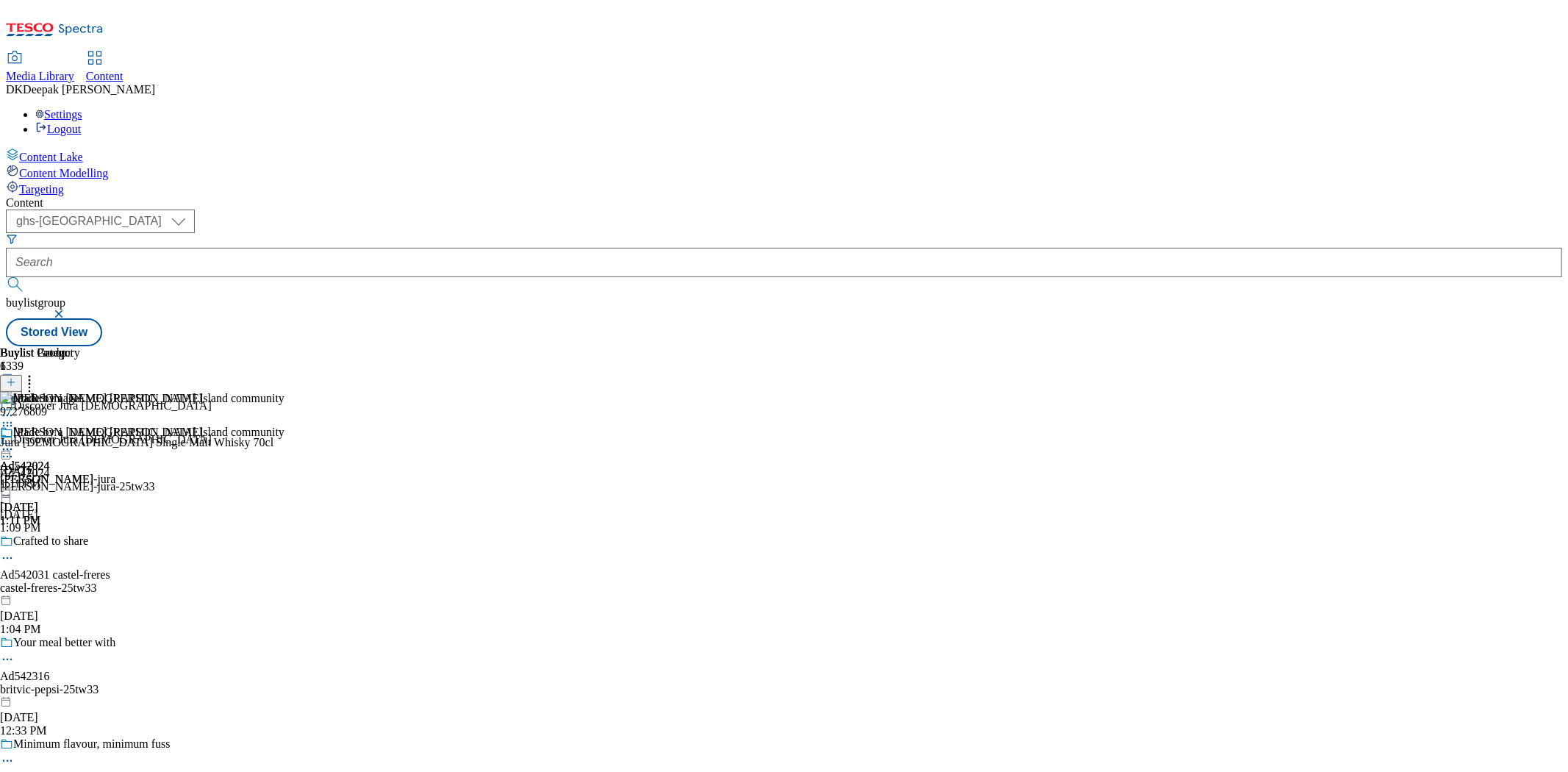
click at [15, 442] on icon at bounding box center [7, 449] width 15 height 15
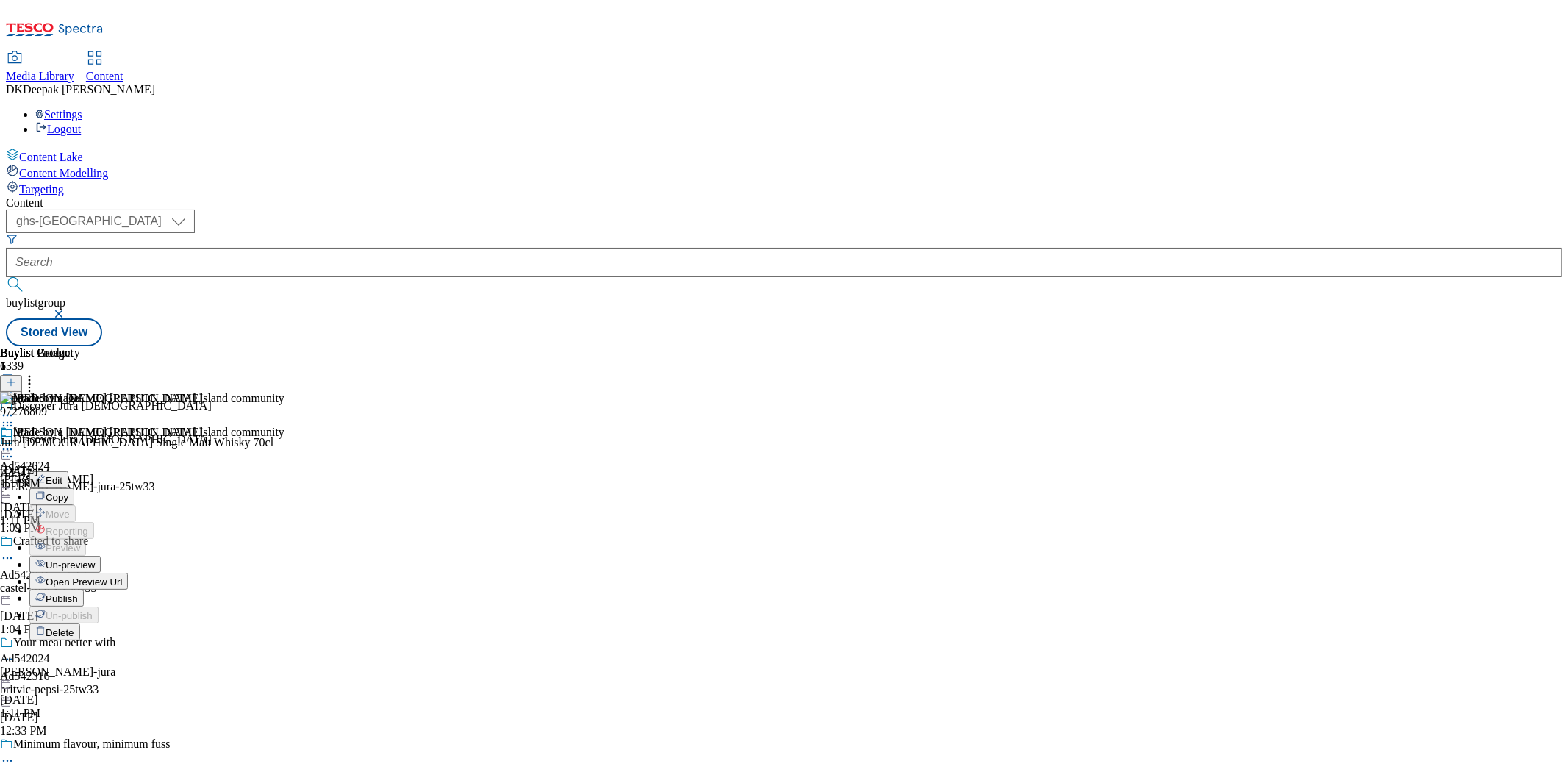
click at [84, 589] on button "Publish" at bounding box center [57, 598] width 54 height 17
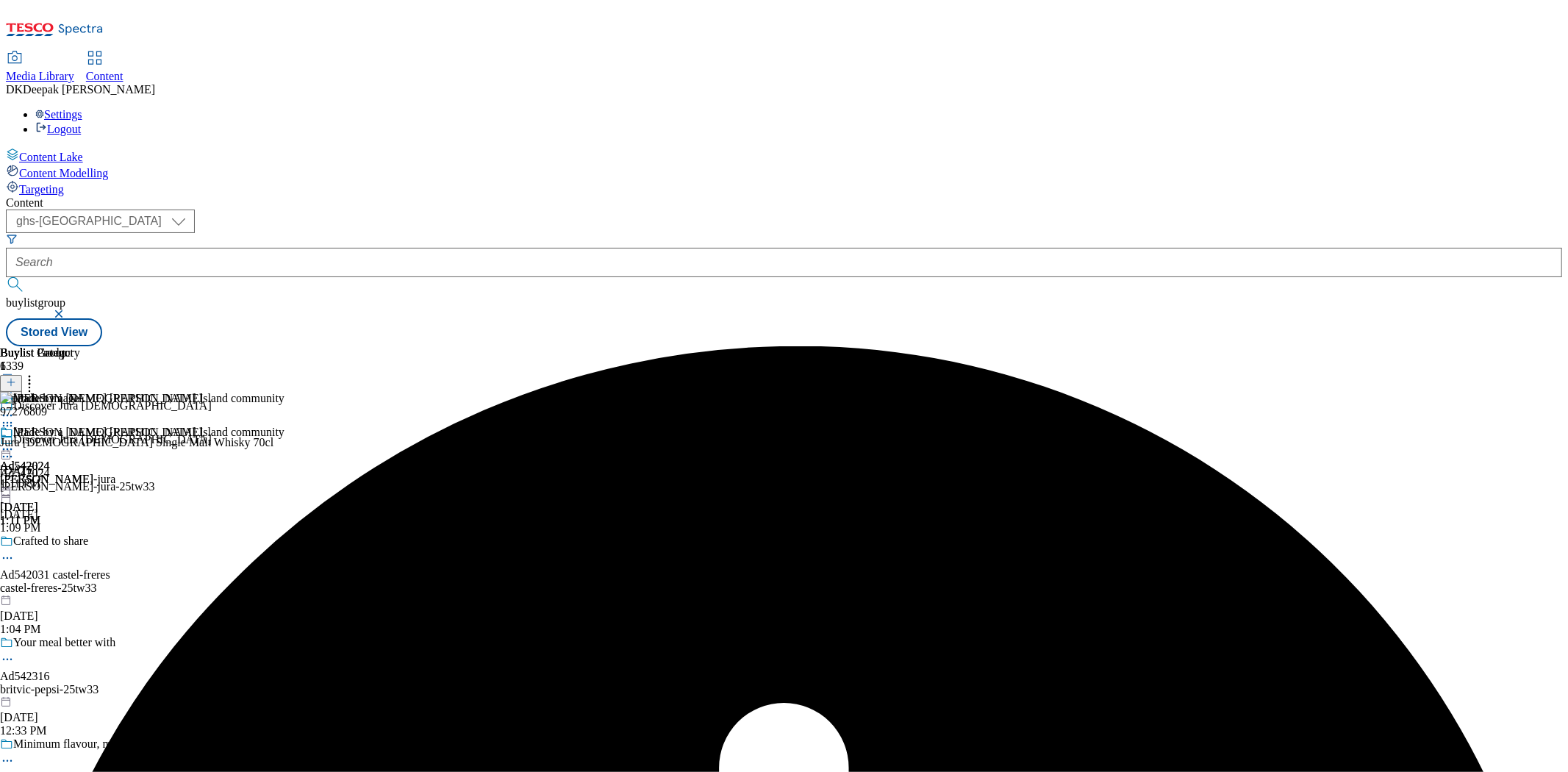
click at [15, 442] on icon at bounding box center [7, 449] width 15 height 15
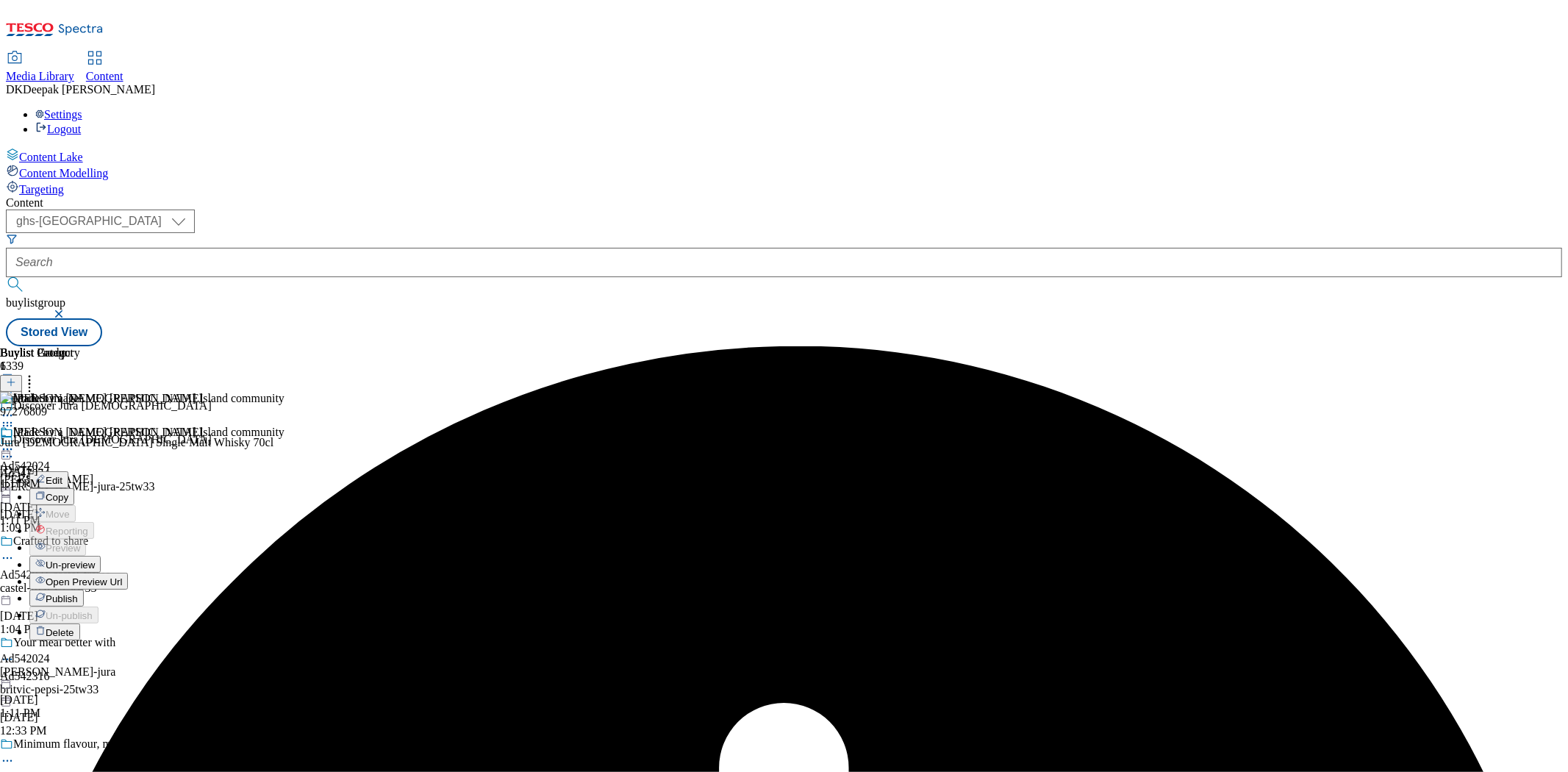
click at [95, 559] on span "Un-preview" at bounding box center [70, 565] width 49 height 11
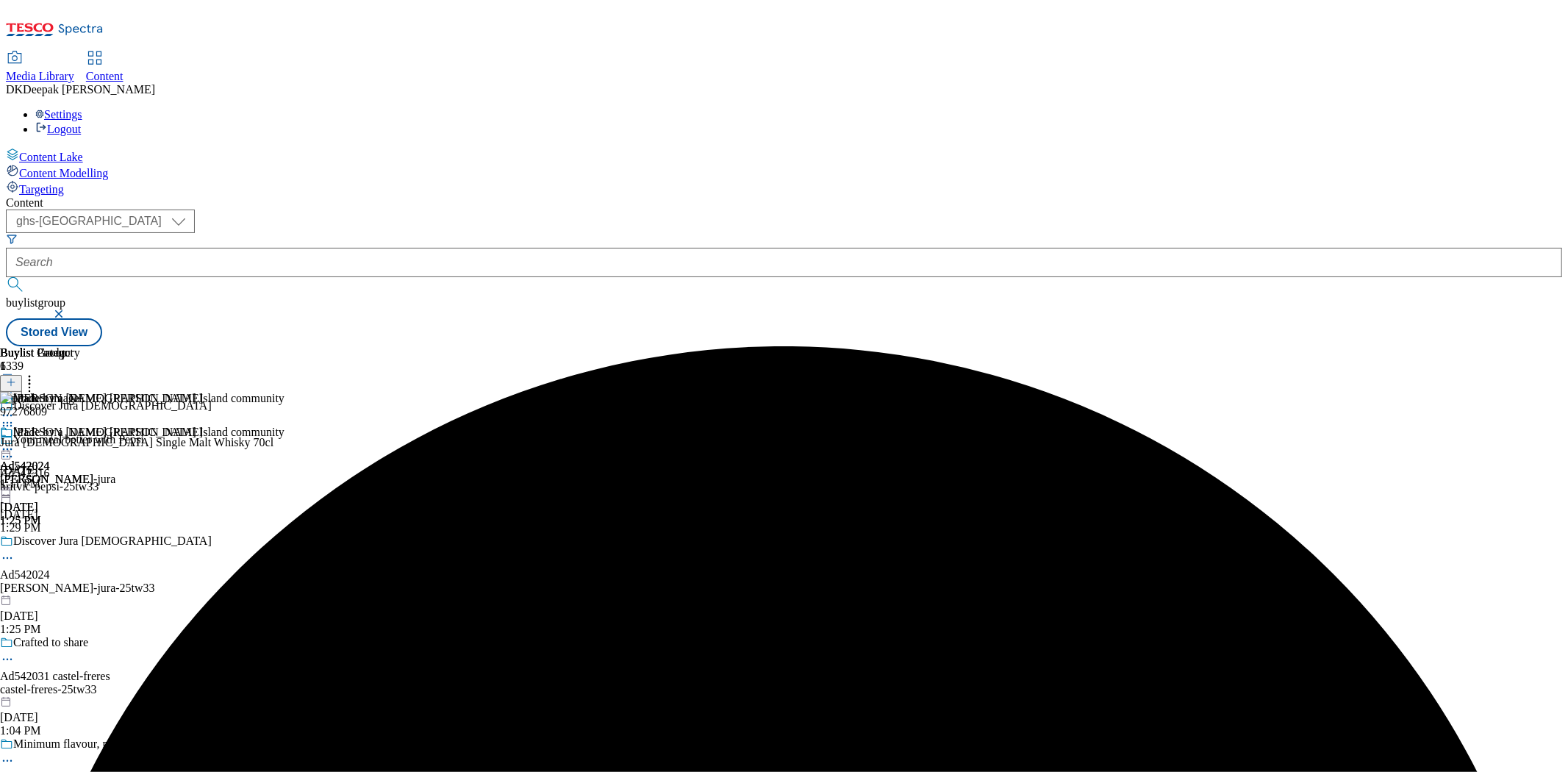
click at [15, 442] on icon at bounding box center [7, 449] width 15 height 15
click at [80, 542] on span "Preview" at bounding box center [63, 548] width 34 height 11
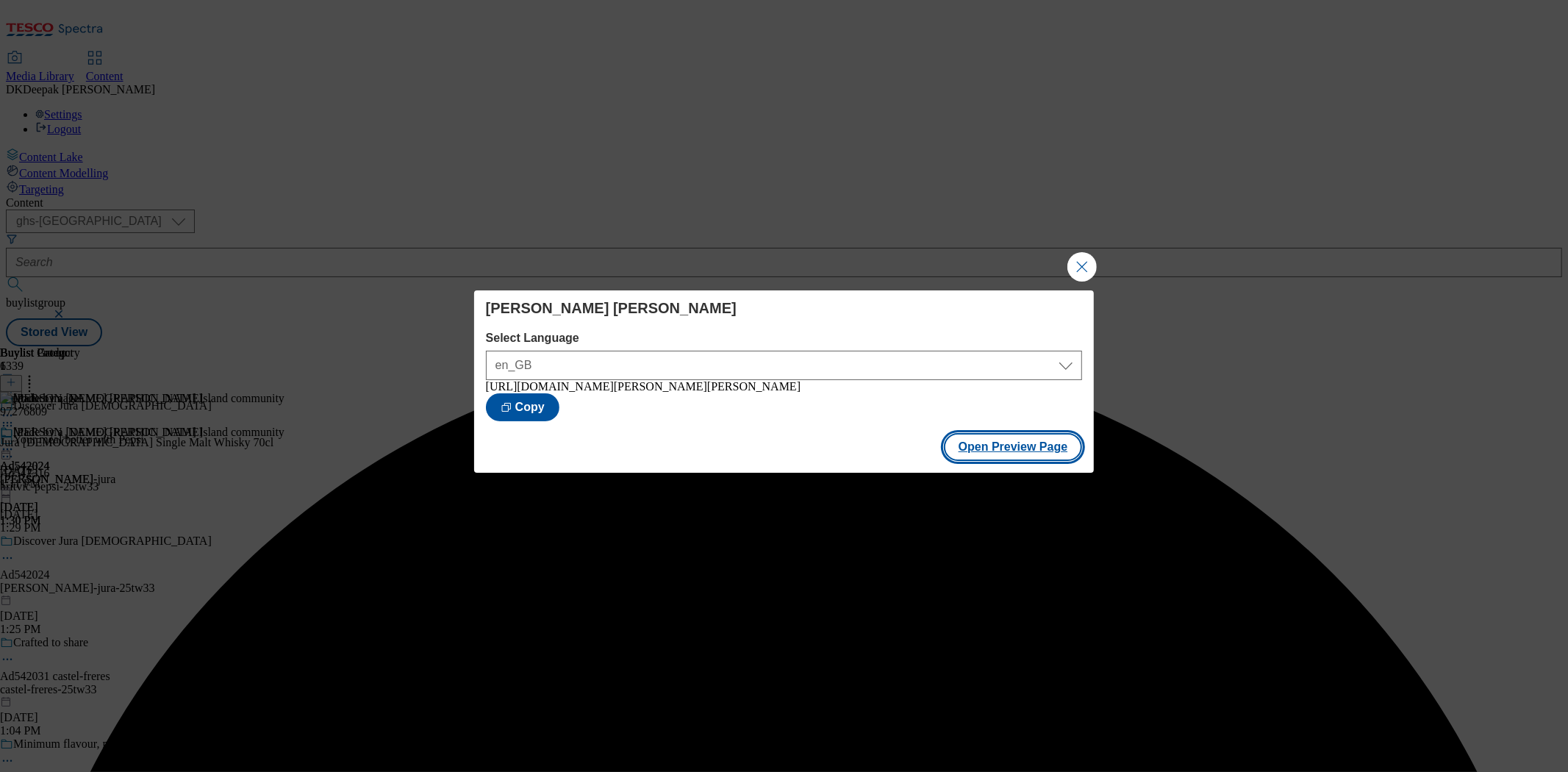
click at [996, 457] on button "Open Preview Page" at bounding box center [1013, 447] width 139 height 28
click at [1077, 265] on button "Close Modal" at bounding box center [1082, 267] width 30 height 30
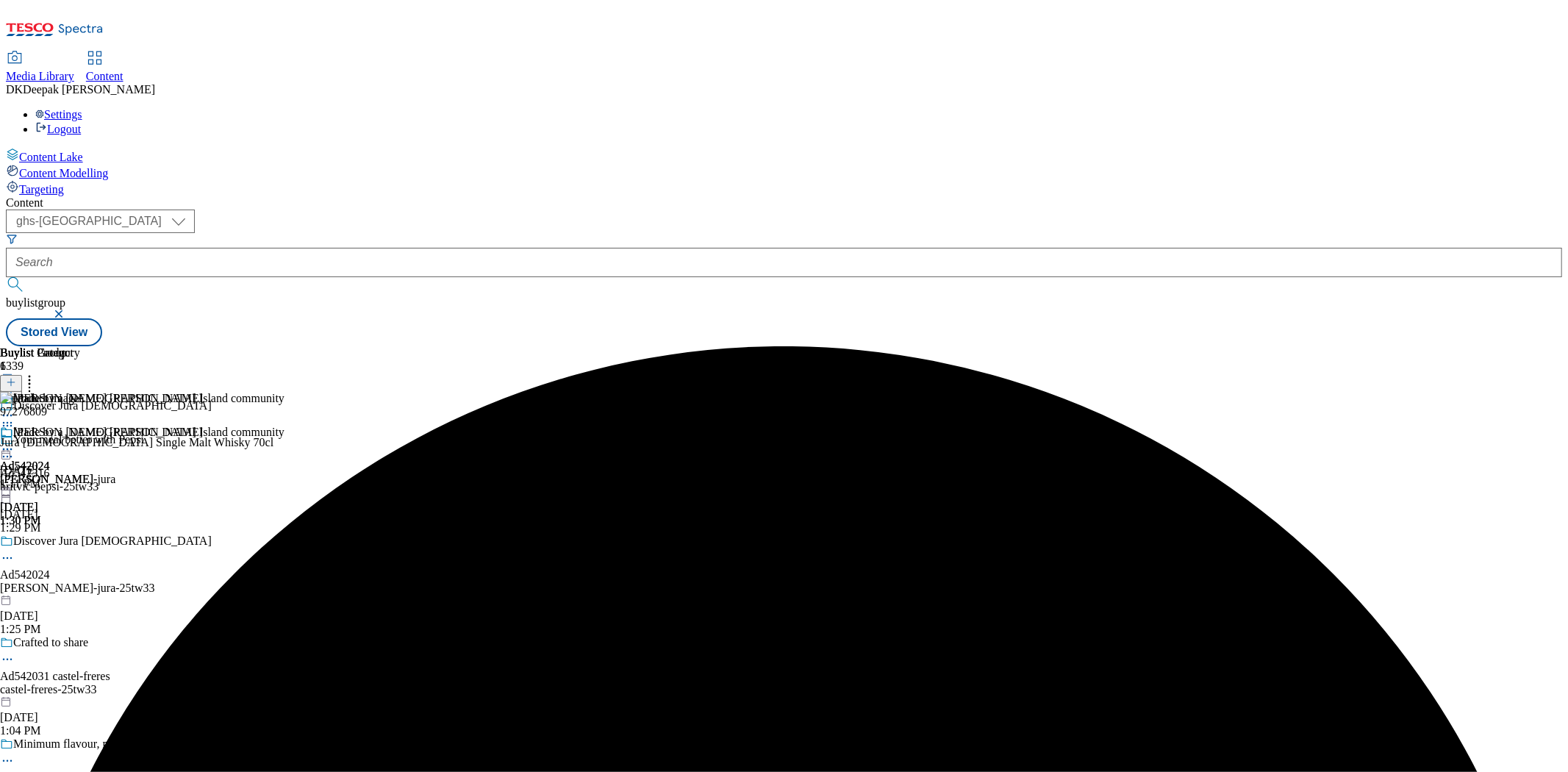
click at [15, 442] on icon at bounding box center [7, 449] width 15 height 15
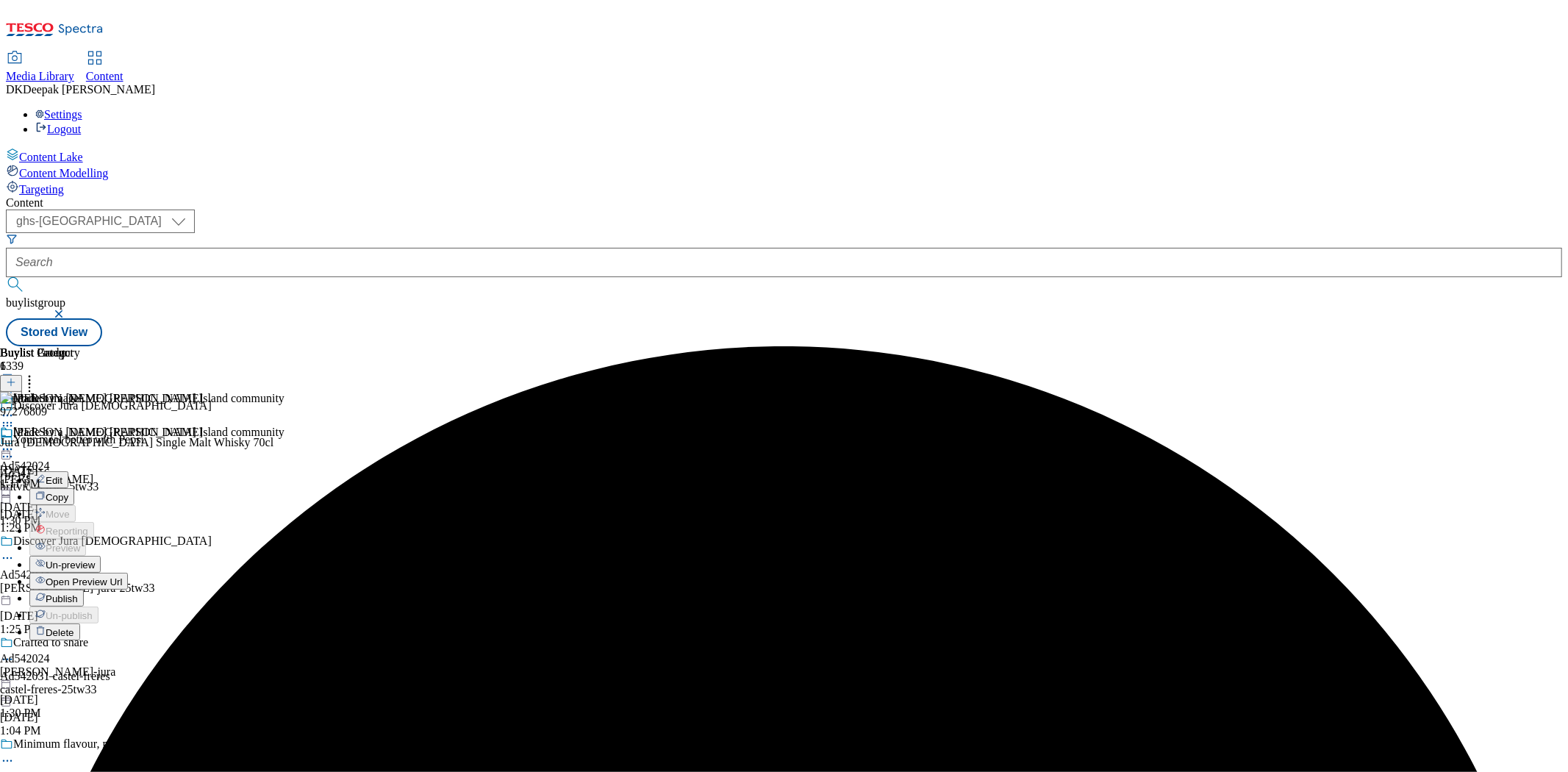
click at [78, 593] on span "Publish" at bounding box center [62, 599] width 33 height 11
